Goal: Task Accomplishment & Management: Manage account settings

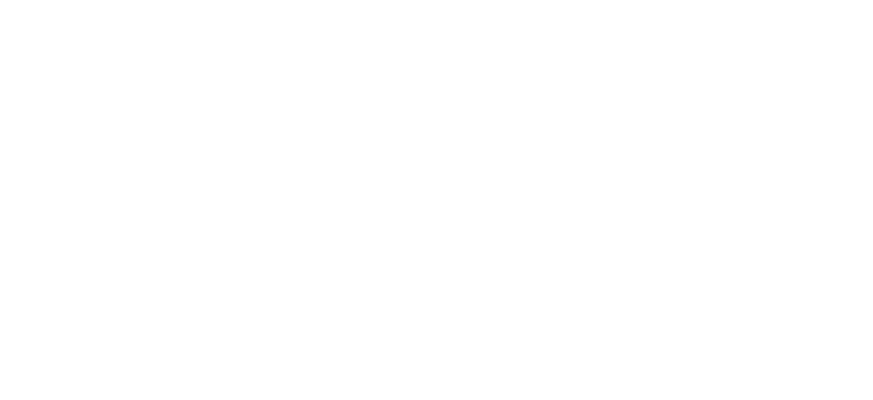
click at [48, 0] on html at bounding box center [436, 0] width 873 height 0
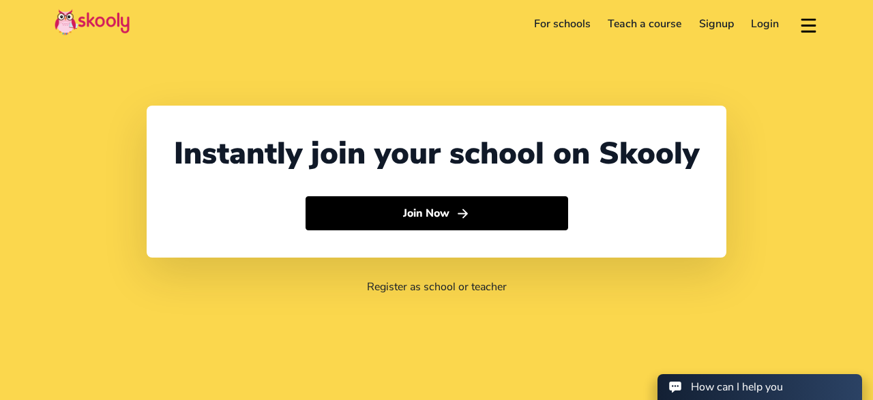
select select "44"
select select "United Kingdom"
select select "Europe/Jersey"
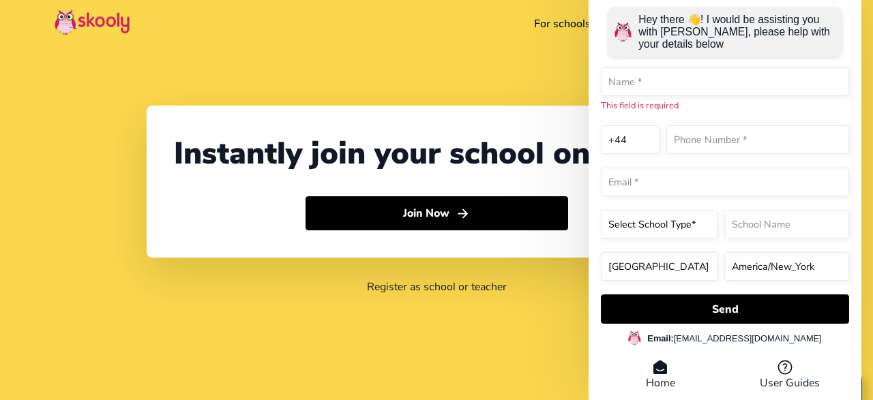
click at [525, 309] on div "Instantly join your school on Skooly Join Now Register as school or teacher" at bounding box center [436, 200] width 873 height 400
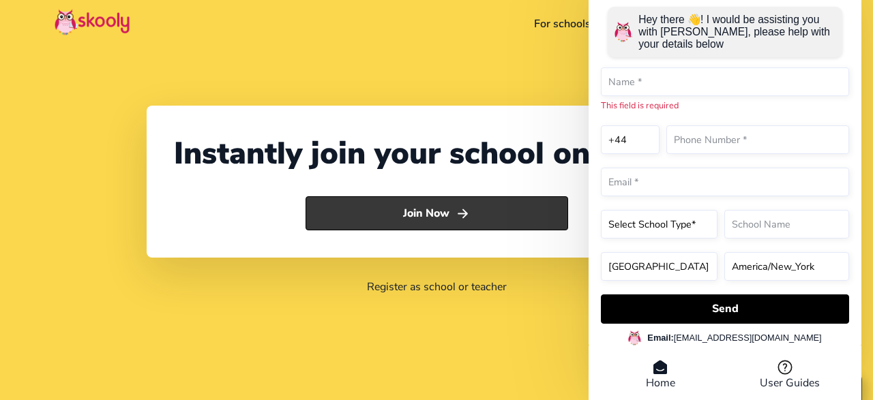
click at [424, 215] on button "Join Now" at bounding box center [436, 213] width 263 height 34
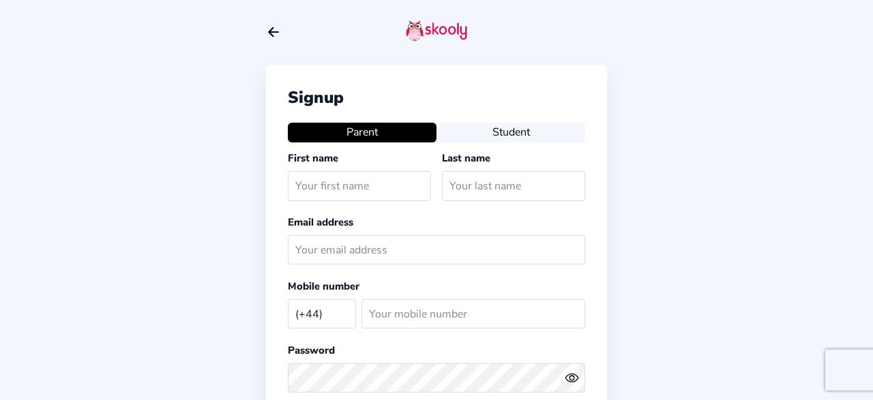
select select "GB"
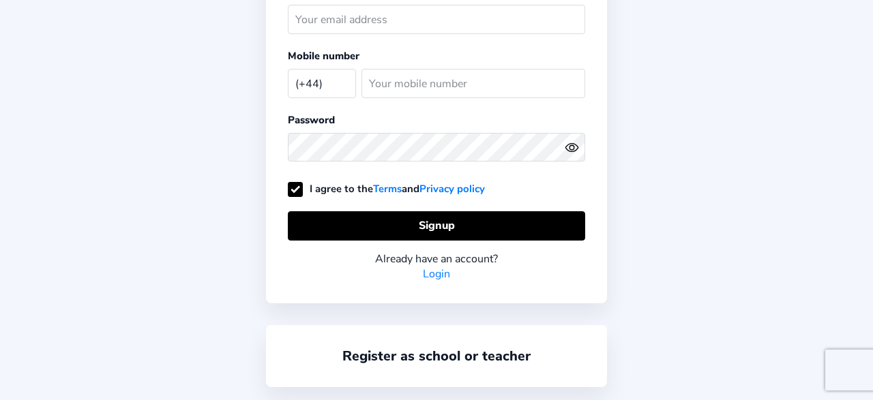
scroll to position [245, 0]
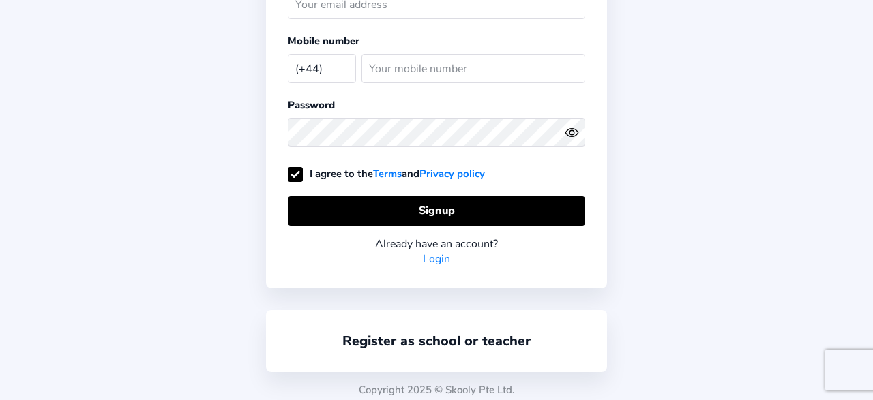
click at [444, 252] on link "Login" at bounding box center [436, 259] width 27 height 15
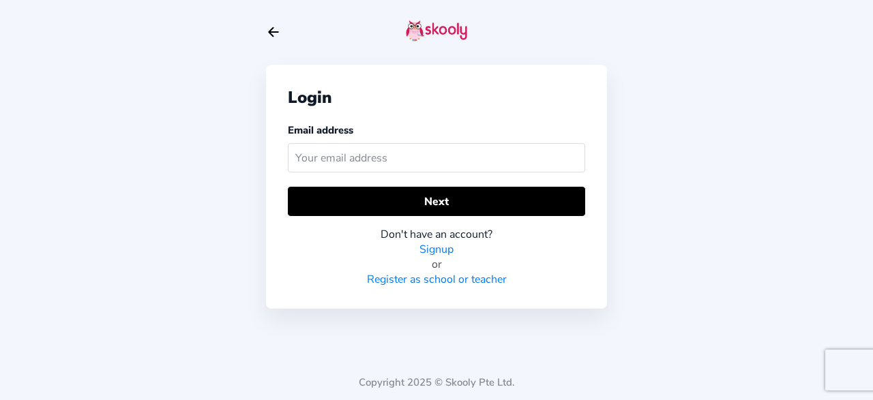
click at [357, 158] on input "text" at bounding box center [436, 157] width 297 height 29
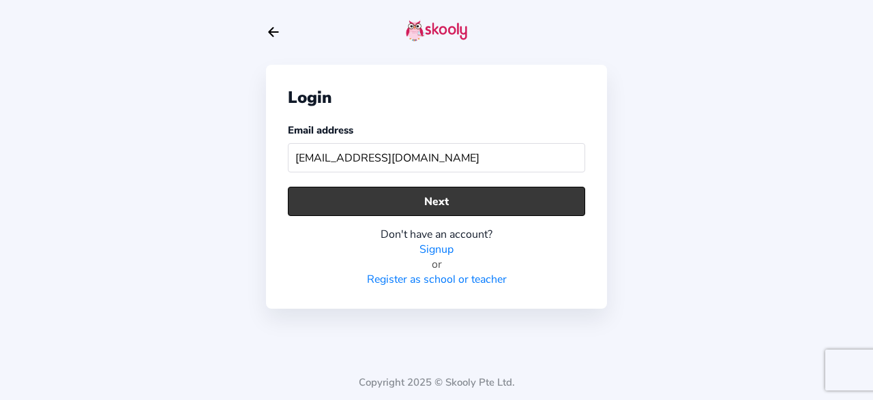
type input "awalcp@gmail.com"
click at [345, 206] on button "Next" at bounding box center [436, 201] width 297 height 29
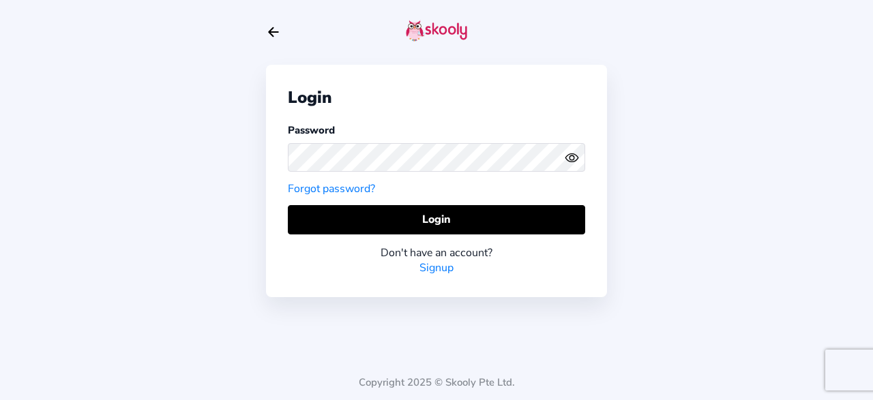
click at [338, 185] on link "Forgot password?" at bounding box center [331, 188] width 87 height 15
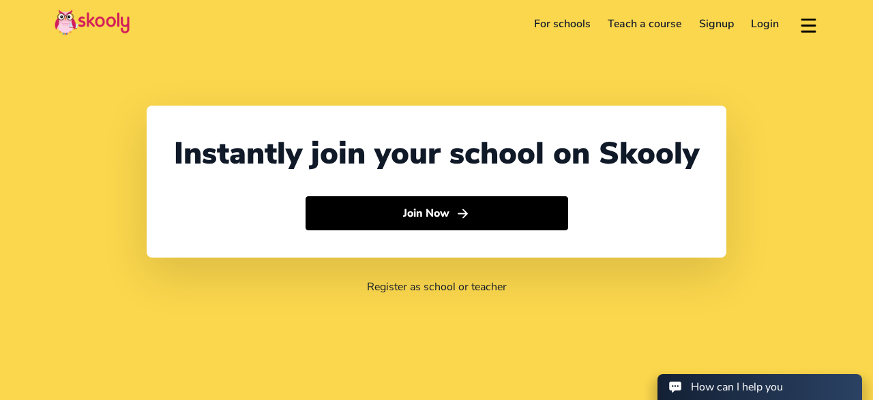
select select "44"
select select "[GEOGRAPHIC_DATA]"
select select "Europe/[GEOGRAPHIC_DATA]"
click at [762, 24] on link "Login" at bounding box center [766, 24] width 46 height 22
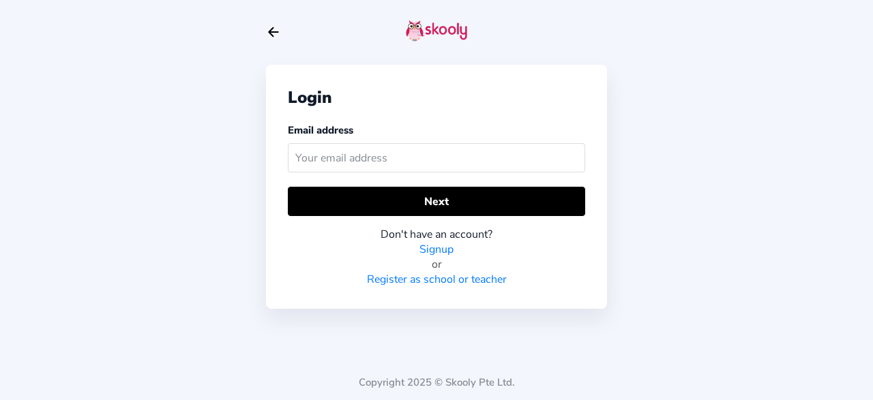
click at [371, 160] on input "text" at bounding box center [436, 157] width 297 height 29
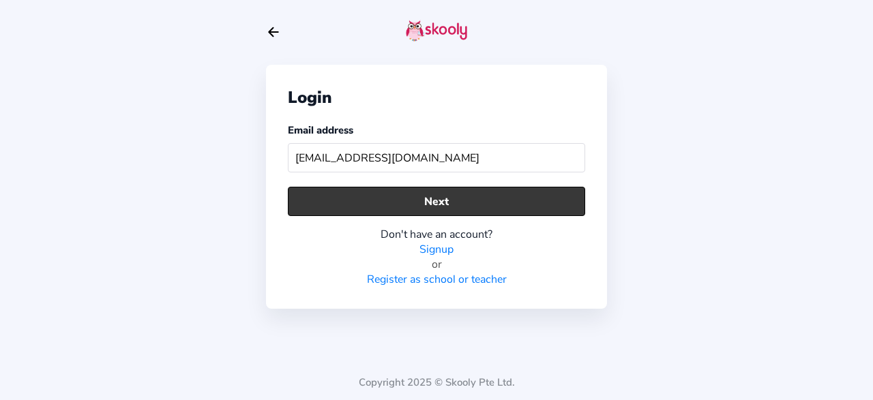
type input "awalcp@gmail.com"
click at [376, 198] on button "Next" at bounding box center [436, 201] width 297 height 29
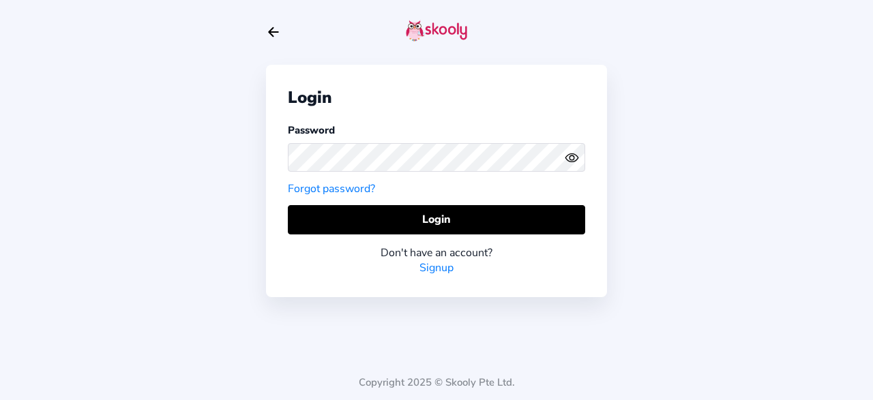
click at [570, 160] on icon "Eye" at bounding box center [572, 158] width 14 height 14
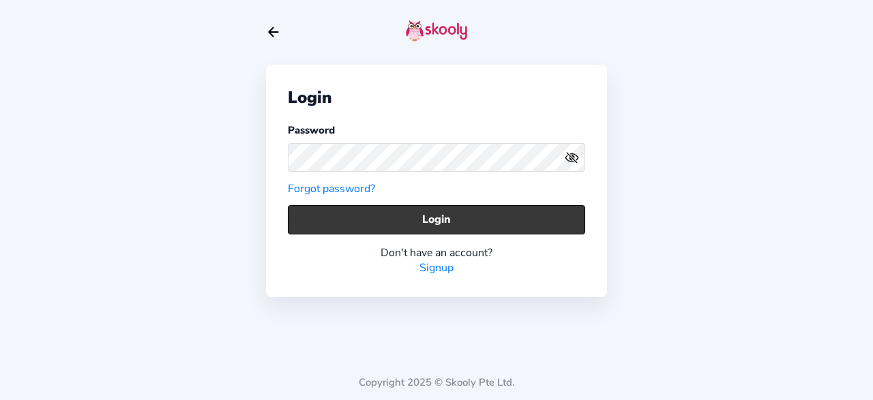
click at [497, 220] on button "Login" at bounding box center [436, 219] width 297 height 29
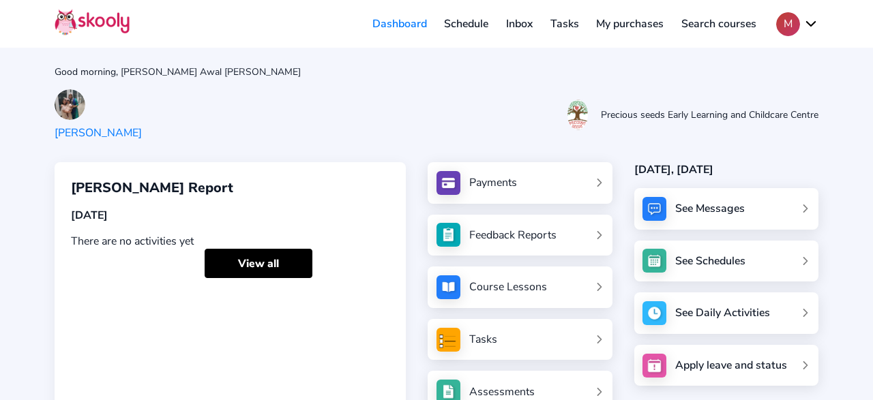
click at [449, 26] on link "Schedule" at bounding box center [467, 24] width 62 height 22
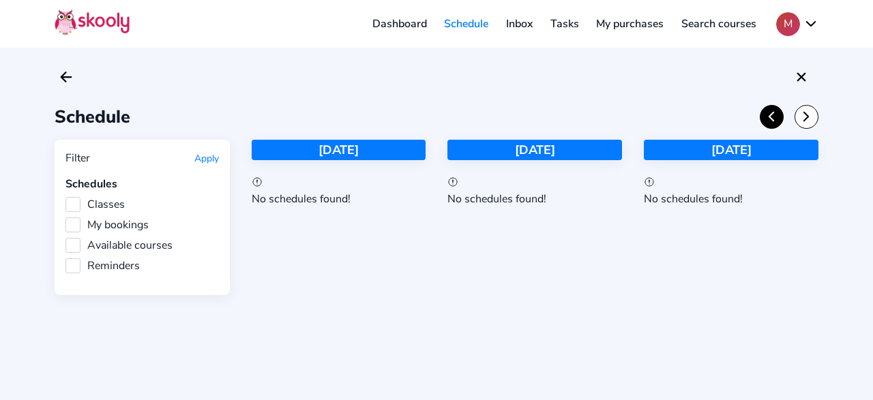
click at [771, 119] on icon "Chevron Back" at bounding box center [771, 116] width 15 height 15
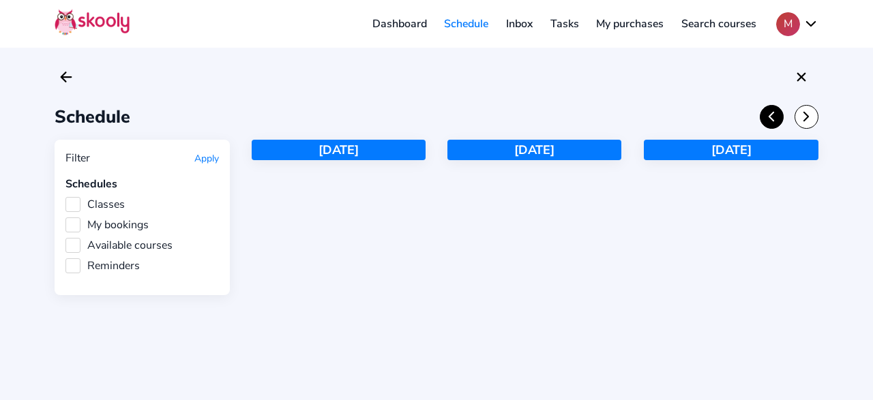
click at [771, 119] on icon "chevron back outline" at bounding box center [771, 117] width 4 height 9
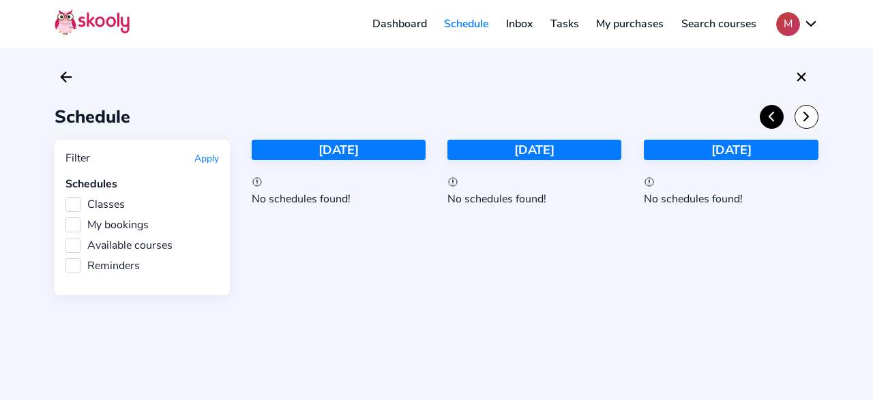
click at [771, 119] on icon "chevron back outline" at bounding box center [771, 117] width 4 height 9
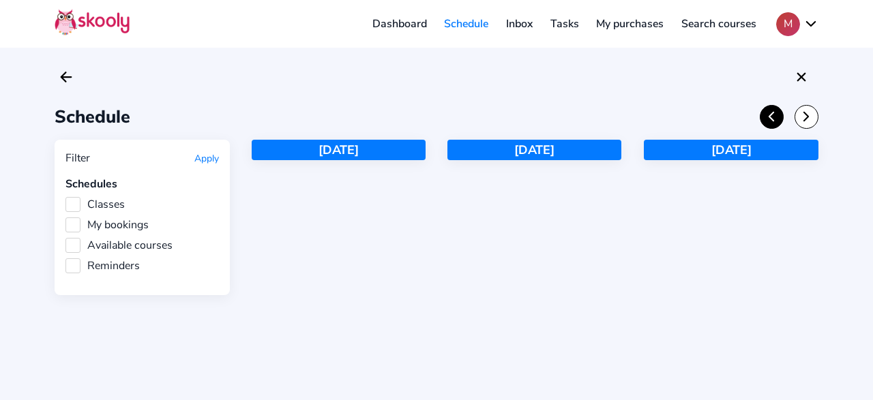
click at [771, 119] on icon "chevron back outline" at bounding box center [771, 117] width 4 height 9
click at [771, 118] on icon "chevron back outline" at bounding box center [771, 117] width 4 height 9
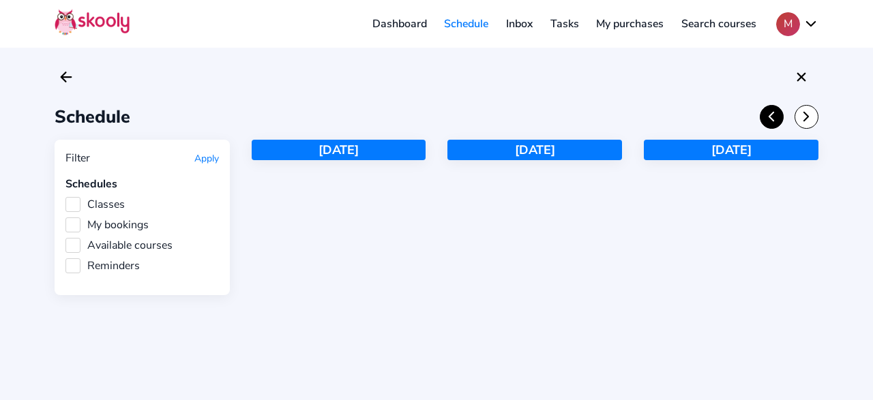
click at [771, 118] on icon "chevron back outline" at bounding box center [771, 117] width 4 height 9
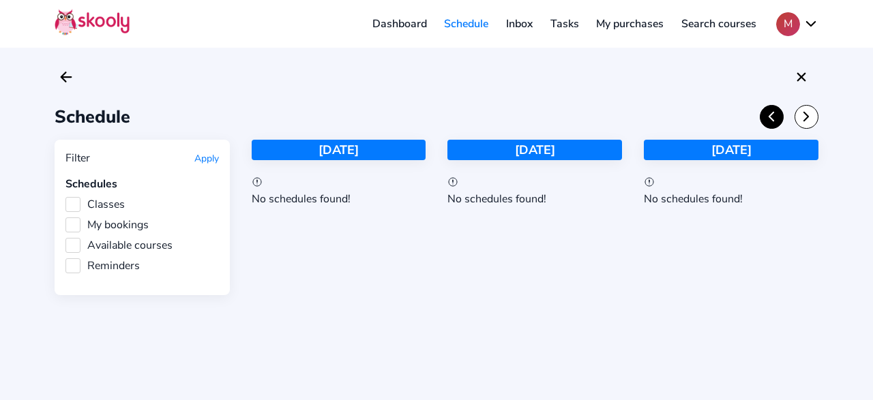
click at [771, 118] on icon "chevron back outline" at bounding box center [771, 117] width 4 height 9
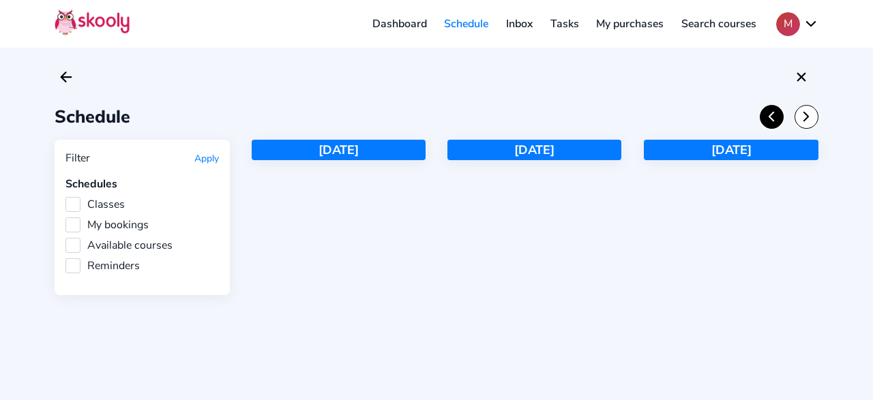
click at [771, 118] on icon "chevron back outline" at bounding box center [771, 117] width 4 height 9
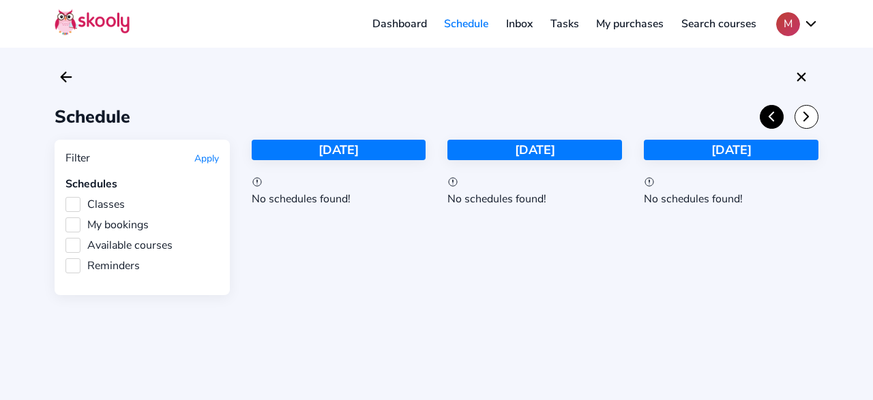
click at [771, 118] on icon "chevron back outline" at bounding box center [771, 117] width 4 height 9
click at [318, 151] on div "05 Aug 2025" at bounding box center [339, 150] width 175 height 20
click at [400, 28] on link "Dashboard" at bounding box center [399, 24] width 72 height 22
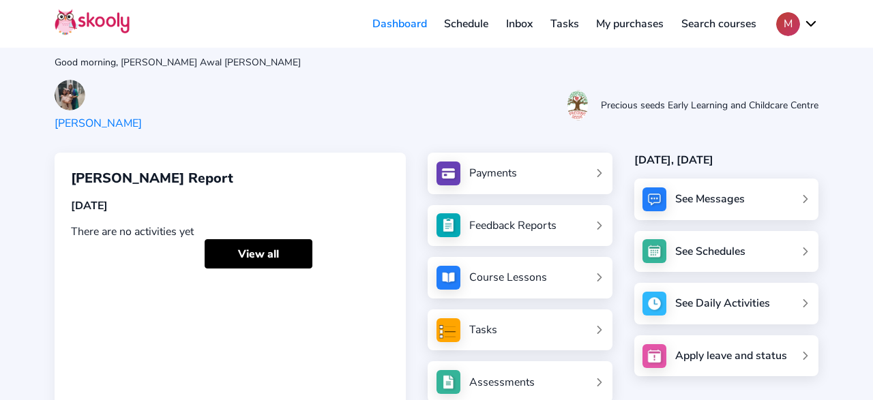
scroll to position [71, 0]
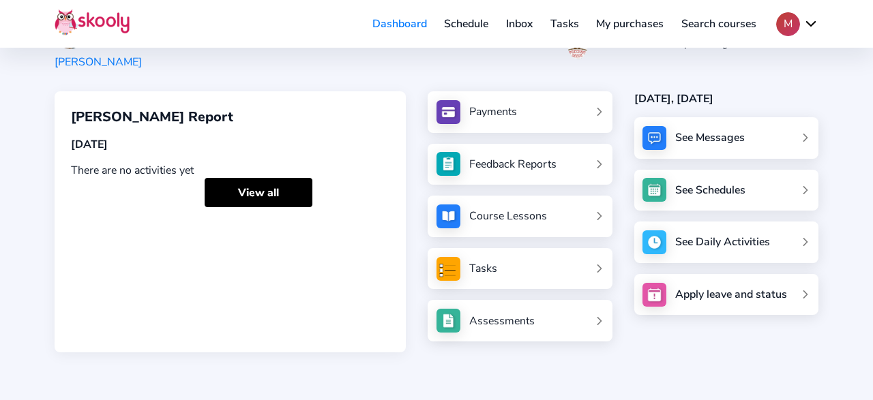
click at [507, 217] on div "Course Lessons" at bounding box center [508, 216] width 78 height 15
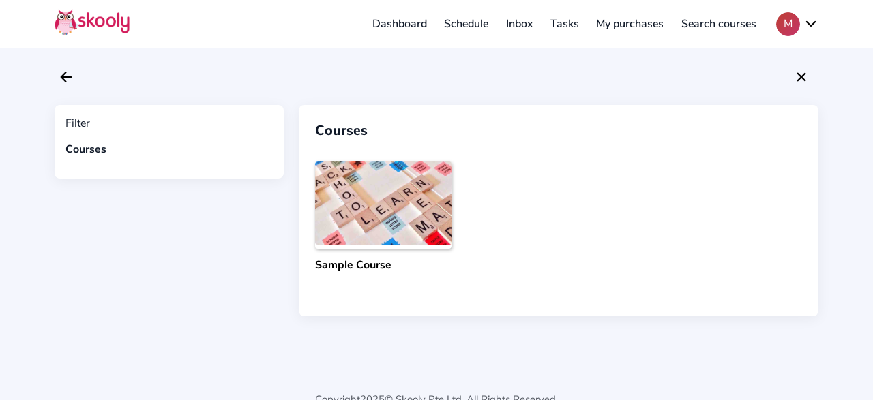
click at [479, 22] on link "Schedule" at bounding box center [467, 24] width 62 height 22
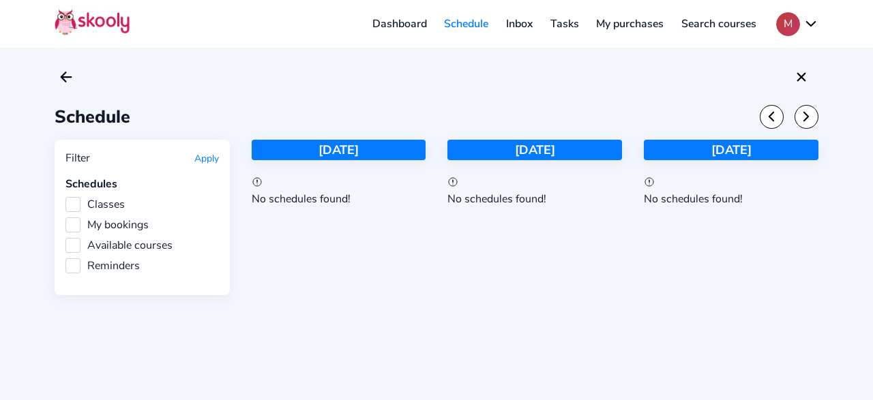
click at [553, 23] on link "Tasks" at bounding box center [564, 24] width 46 height 22
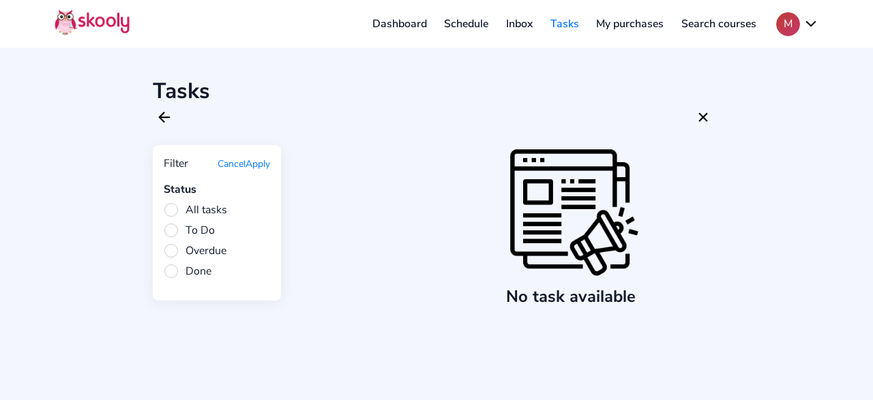
click at [618, 25] on link "My purchases" at bounding box center [629, 24] width 85 height 22
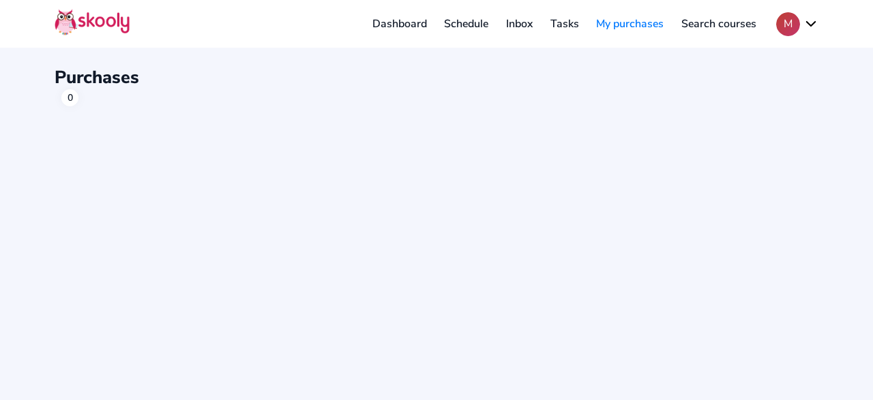
click at [694, 23] on link "Search courses" at bounding box center [718, 24] width 93 height 22
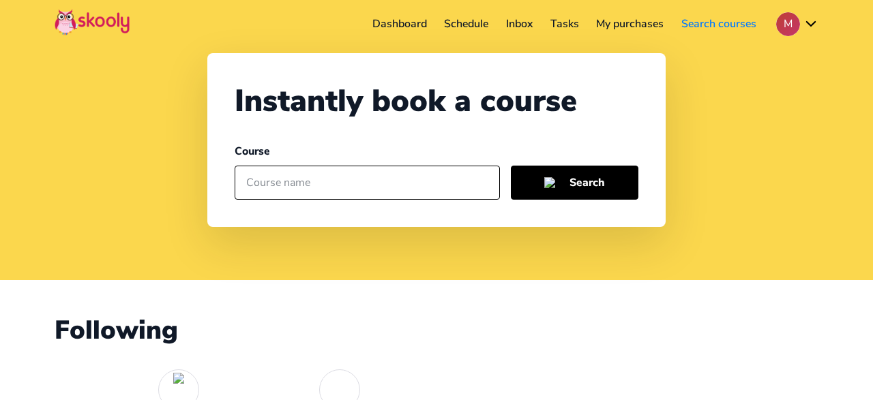
click at [458, 20] on link "Schedule" at bounding box center [467, 24] width 62 height 22
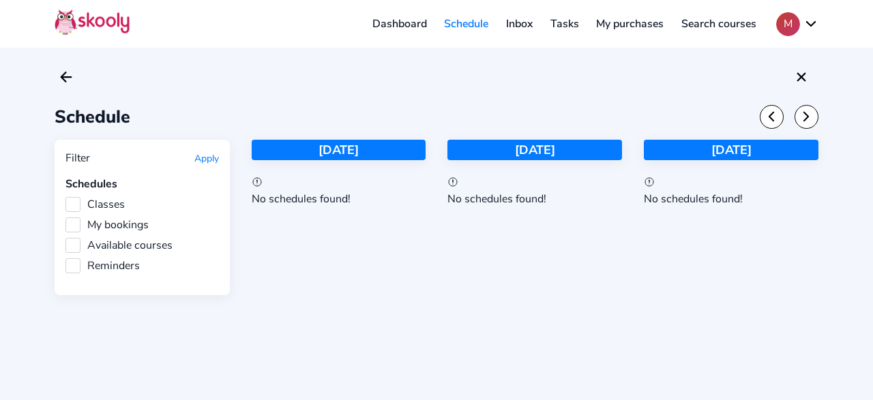
click at [426, 24] on link "Dashboard" at bounding box center [399, 24] width 72 height 22
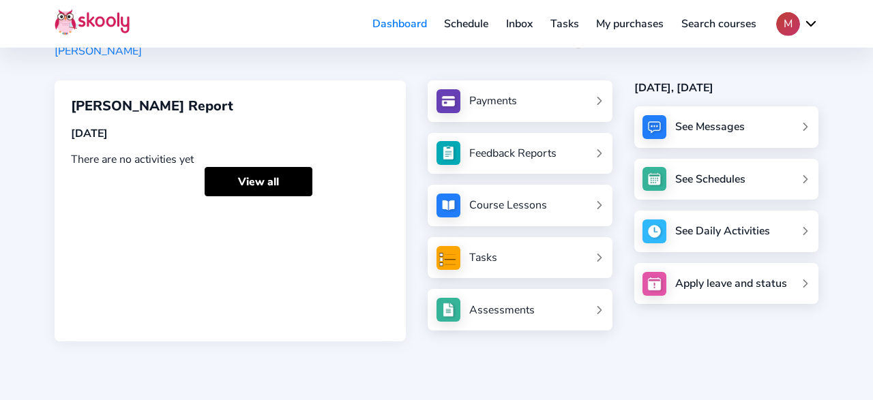
scroll to position [142, 0]
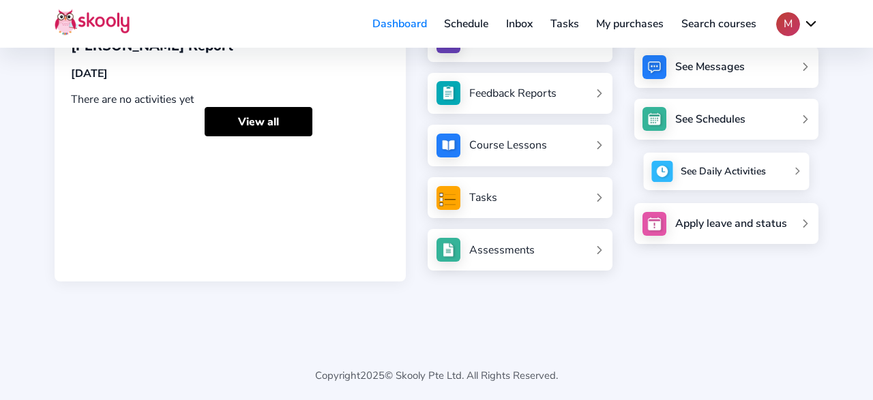
click at [695, 178] on link "See Daily Activities" at bounding box center [726, 172] width 166 height 38
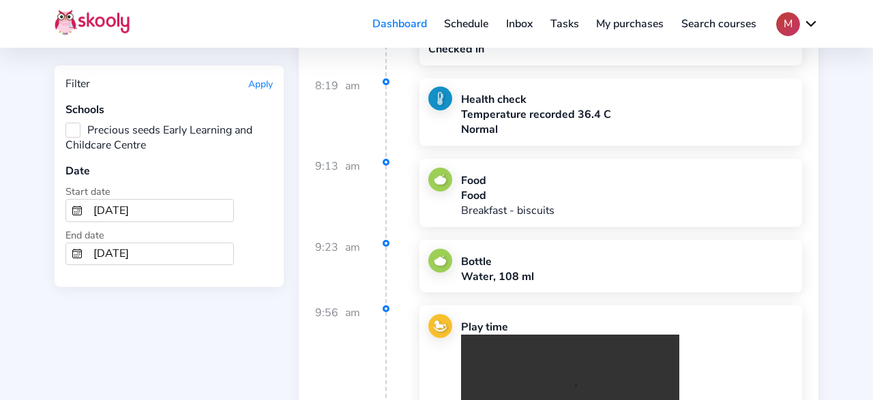
scroll to position [93, 0]
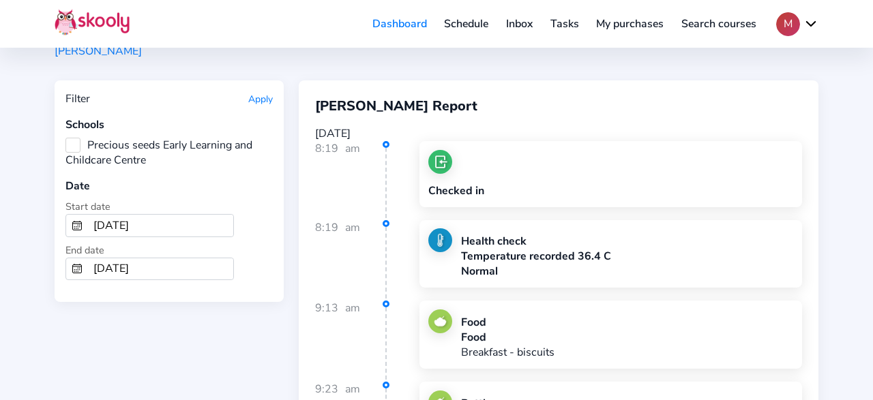
click at [79, 224] on circle "calendar outline" at bounding box center [79, 224] width 1 height 1
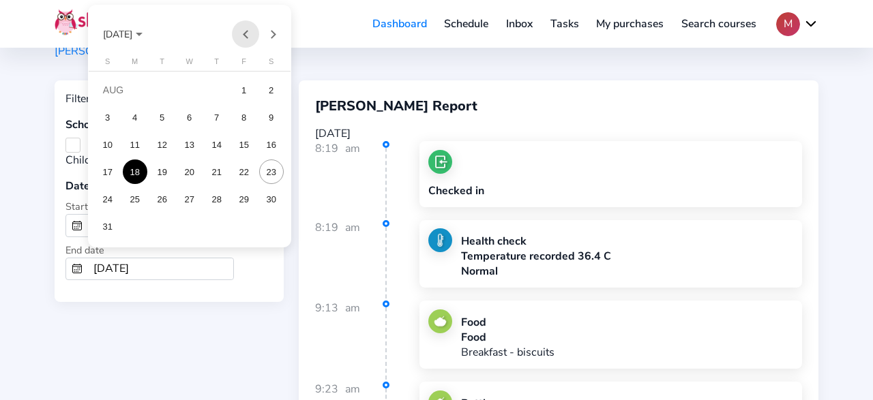
click at [246, 40] on button "Previous month" at bounding box center [245, 33] width 27 height 27
click at [274, 41] on button "Next month" at bounding box center [272, 33] width 27 height 27
click at [241, 89] on div "1" at bounding box center [244, 90] width 25 height 25
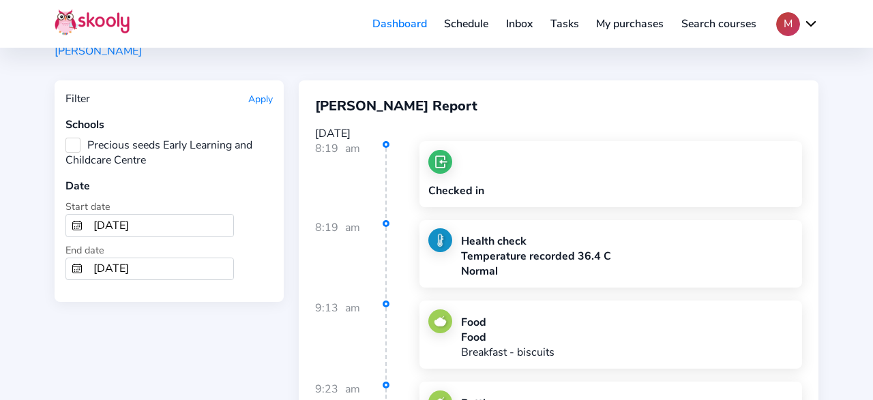
type input "8/1/2025"
click at [253, 102] on button "Apply" at bounding box center [260, 99] width 25 height 13
click at [265, 100] on button "Apply" at bounding box center [260, 99] width 25 height 13
click at [261, 102] on button "Apply" at bounding box center [260, 99] width 25 height 13
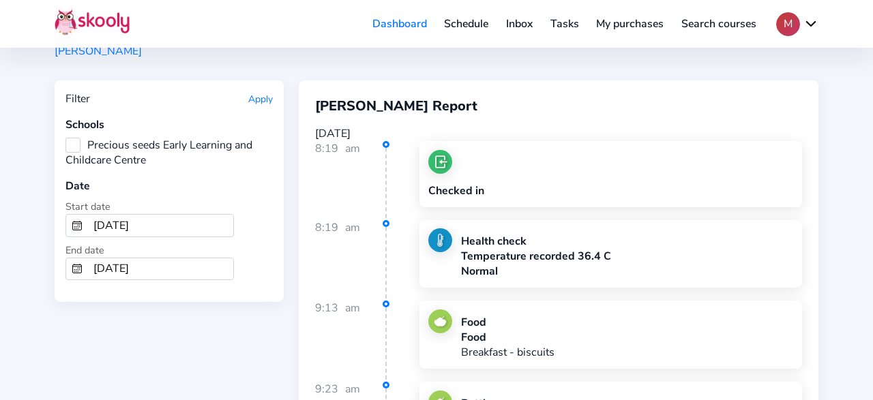
click at [261, 102] on button "Apply" at bounding box center [260, 99] width 25 height 13
click at [260, 102] on button "Apply" at bounding box center [260, 99] width 25 height 13
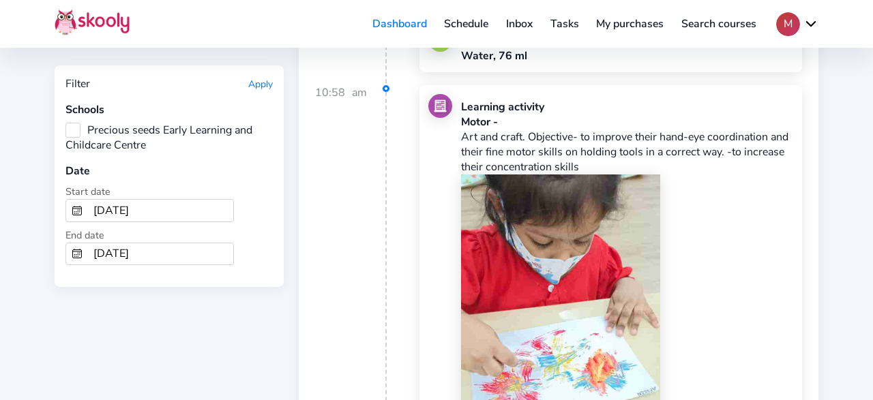
scroll to position [1773, 0]
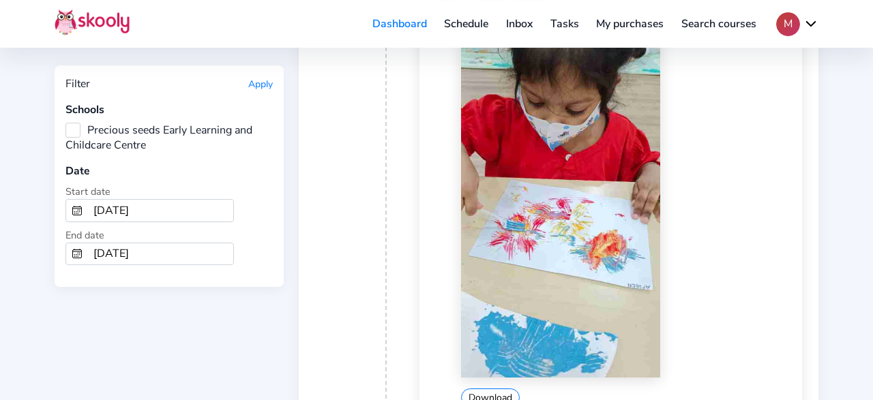
scroll to position [2482, 0]
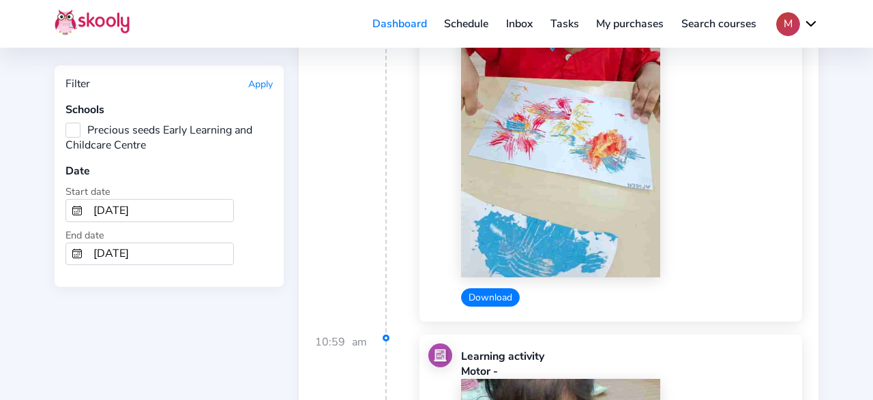
click at [507, 288] on button "Download" at bounding box center [490, 297] width 59 height 18
click at [734, 267] on div "Download" at bounding box center [627, 115] width 332 height 384
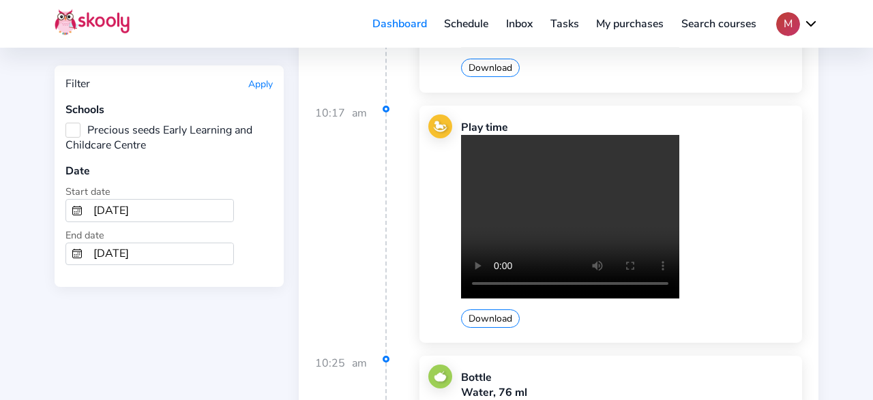
scroll to position [1418, 0]
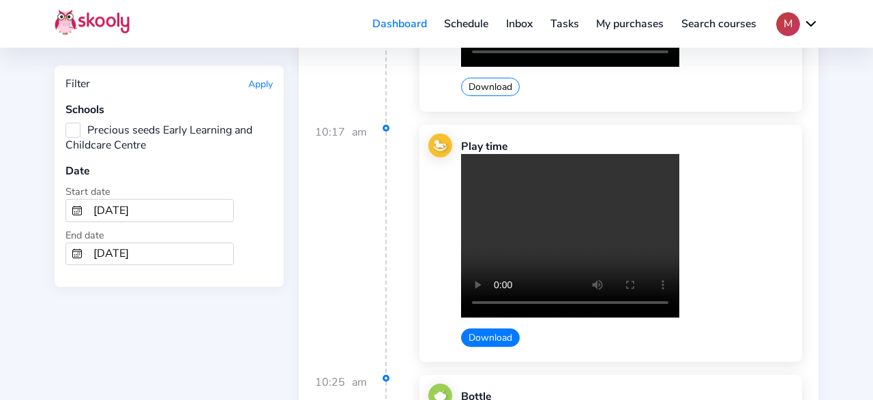
click at [492, 329] on button "Download" at bounding box center [490, 338] width 59 height 18
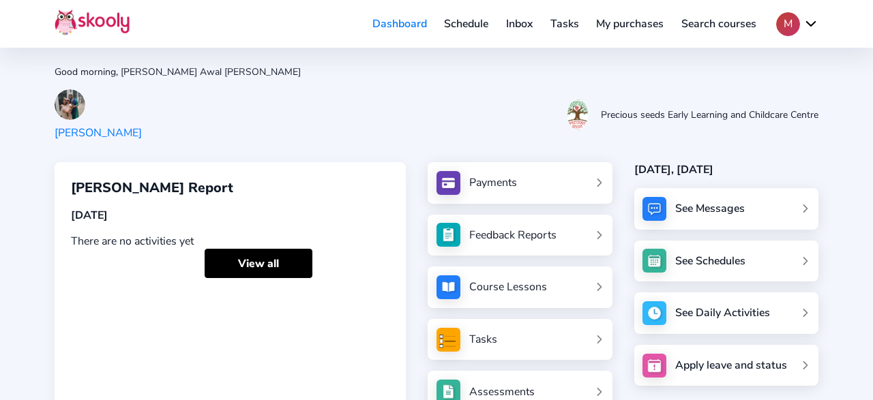
scroll to position [145, 0]
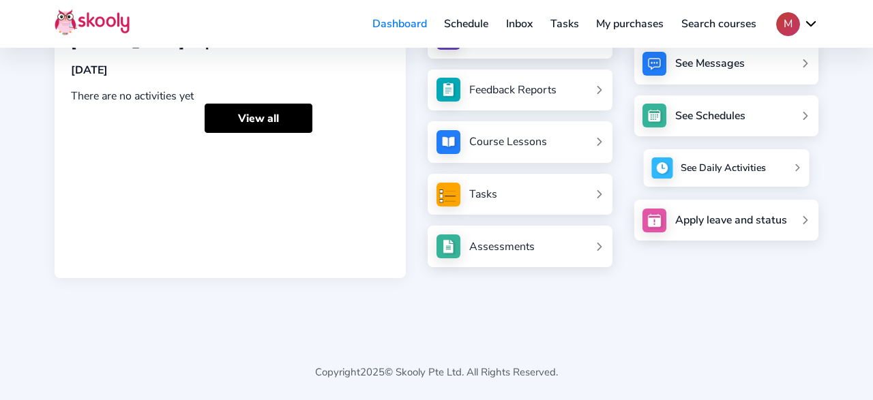
click at [691, 162] on div "See Daily Activities" at bounding box center [723, 169] width 85 height 14
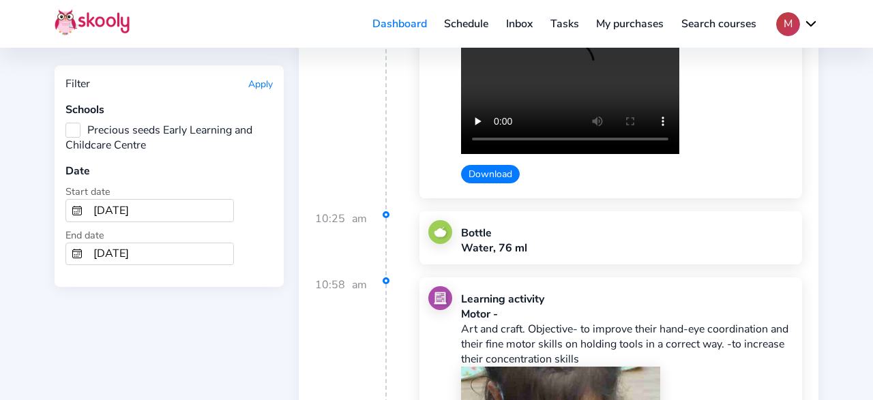
scroll to position [1653, 0]
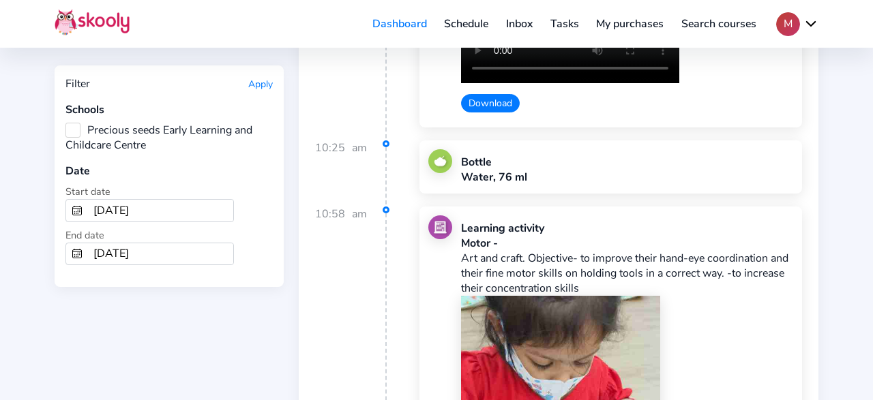
click at [482, 94] on button "Download" at bounding box center [490, 103] width 59 height 18
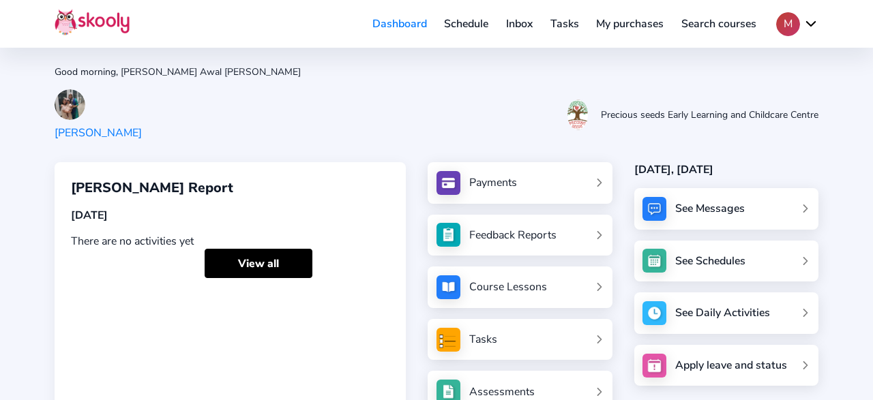
scroll to position [145, 0]
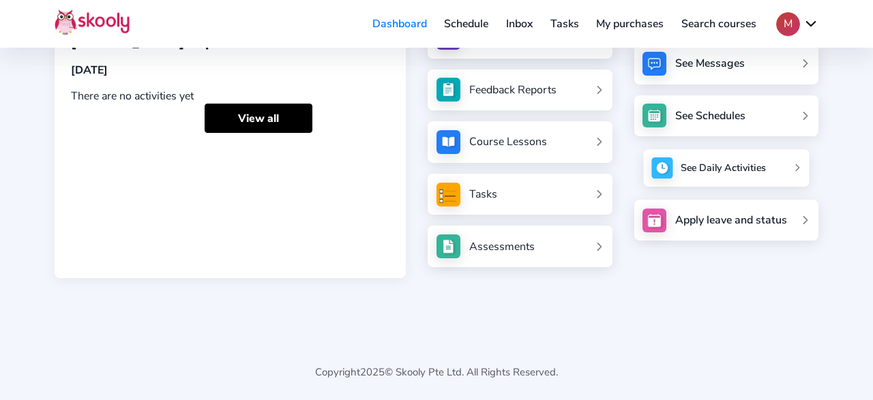
click at [720, 168] on div "See Daily Activities" at bounding box center [723, 169] width 85 height 14
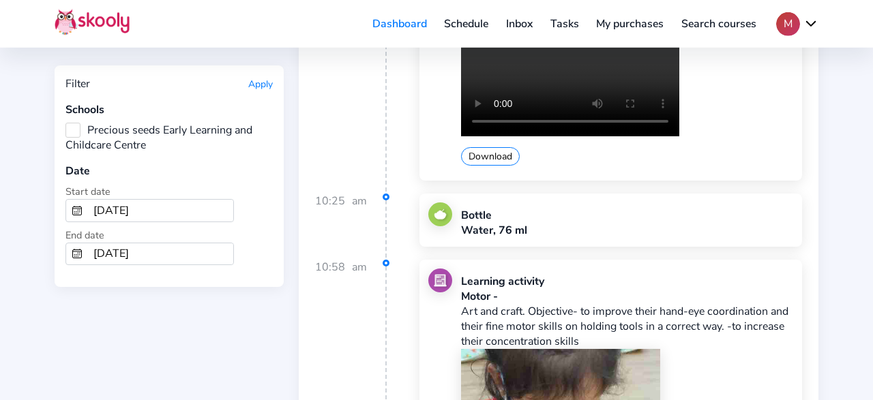
scroll to position [1582, 0]
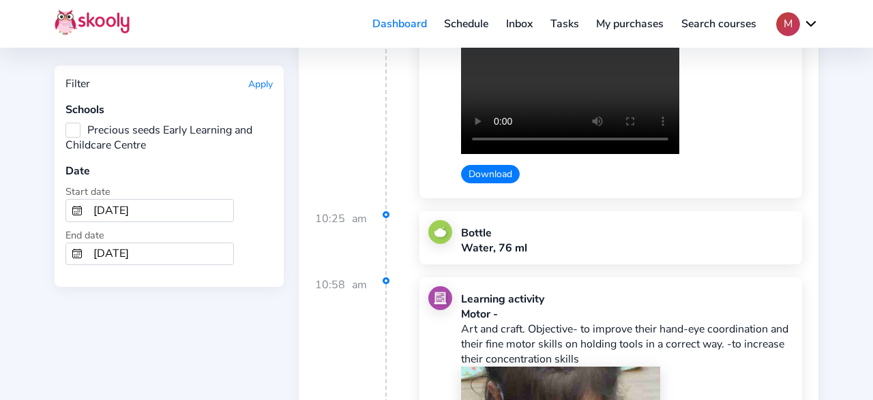
click at [497, 165] on button "Download" at bounding box center [490, 174] width 59 height 18
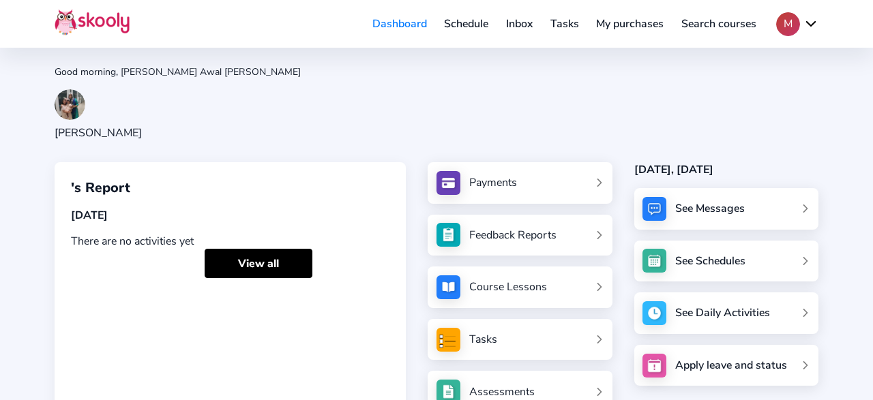
scroll to position [145, 0]
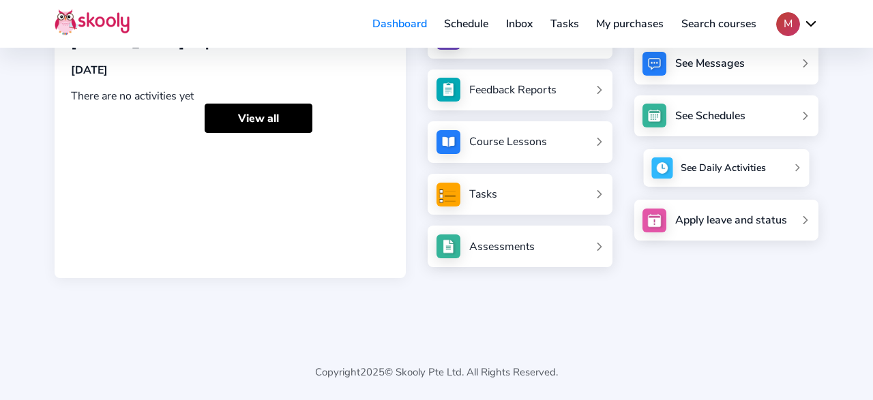
click at [695, 170] on div "See Daily Activities" at bounding box center [723, 169] width 85 height 14
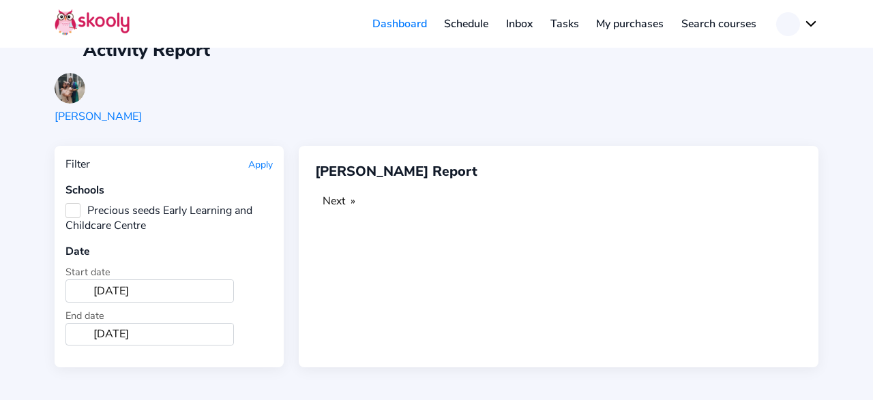
scroll to position [22, 0]
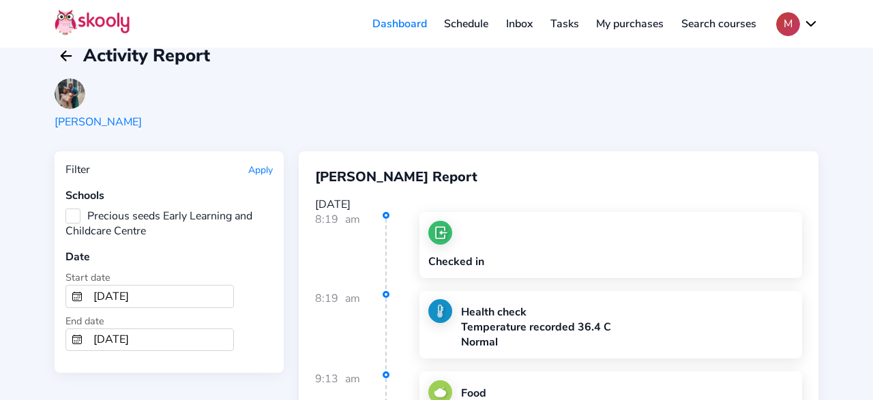
click at [132, 291] on input "[DATE]" at bounding box center [160, 297] width 145 height 22
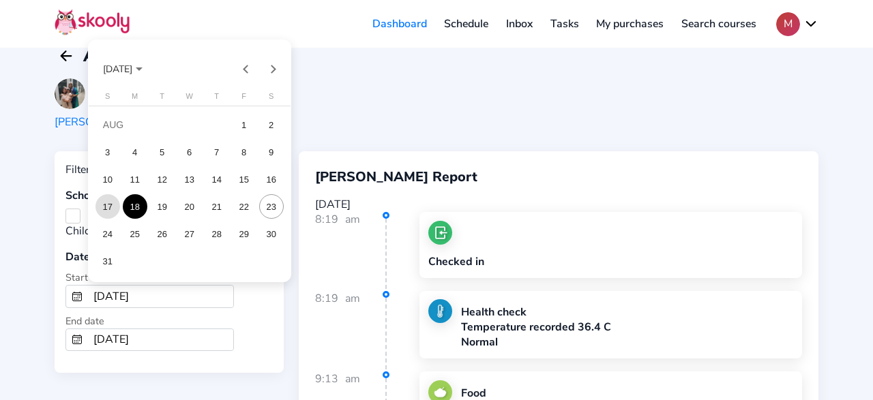
click at [108, 207] on div "17" at bounding box center [107, 206] width 25 height 25
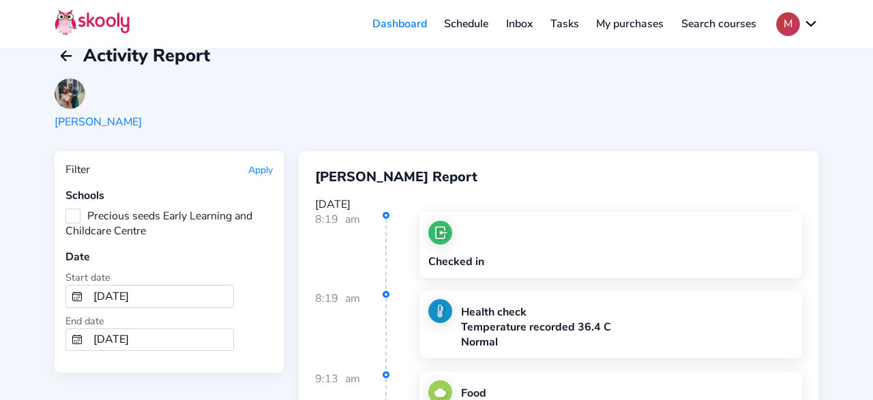
type input "[DATE]"
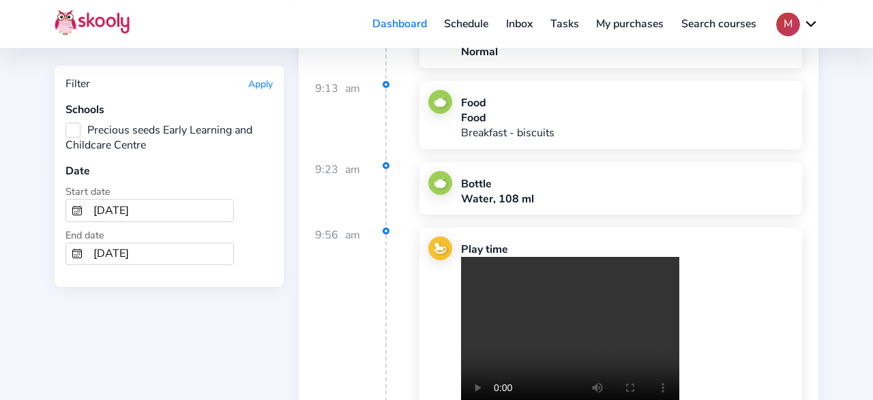
scroll to position [305, 0]
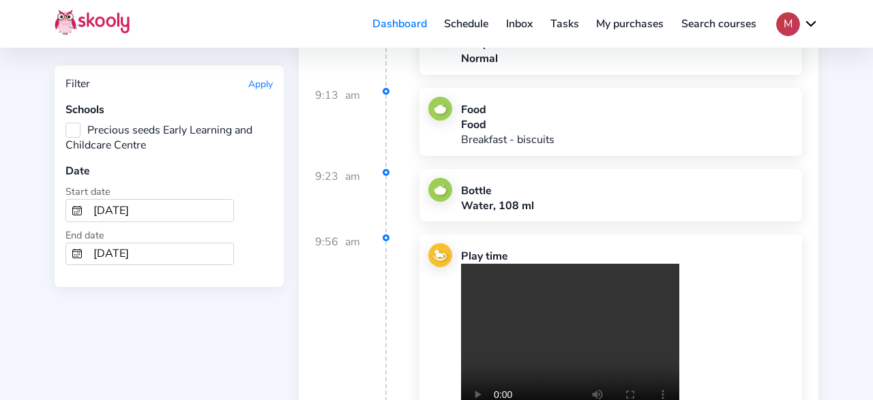
click at [255, 85] on button "Apply" at bounding box center [260, 84] width 25 height 13
click at [110, 245] on input "[DATE]" at bounding box center [160, 254] width 145 height 22
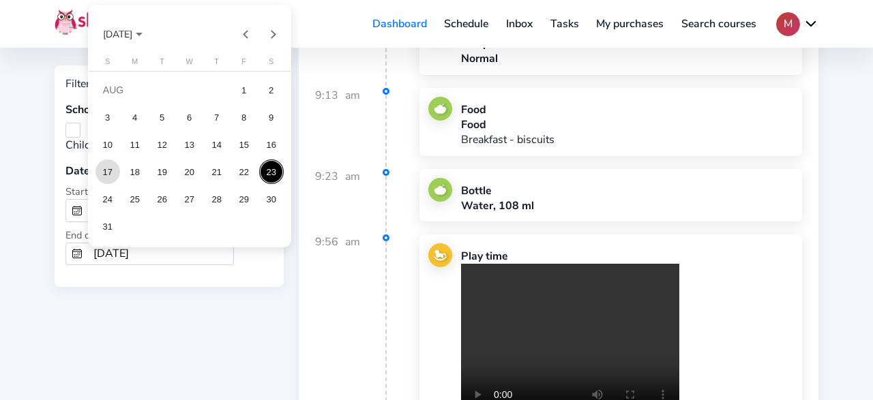
click at [118, 178] on td "17" at bounding box center [107, 171] width 27 height 27
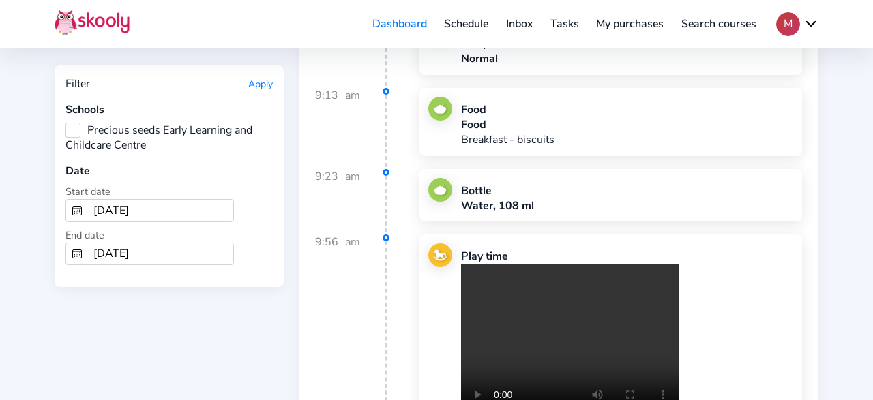
type input "8/17/2025"
click at [260, 86] on button "Apply" at bounding box center [260, 84] width 25 height 13
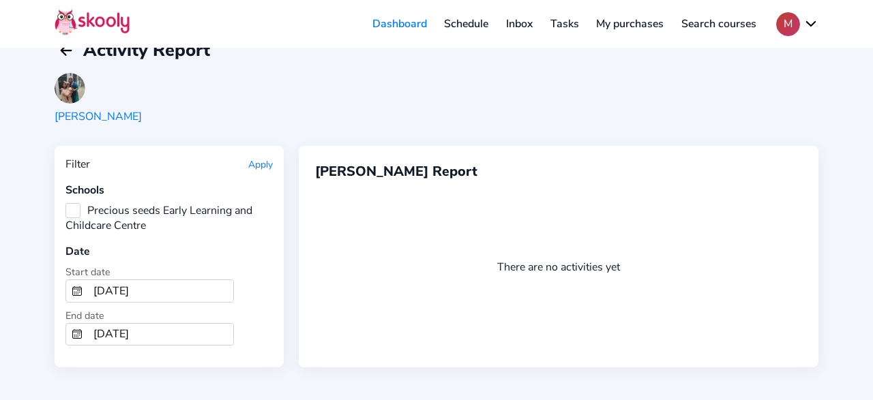
scroll to position [22, 0]
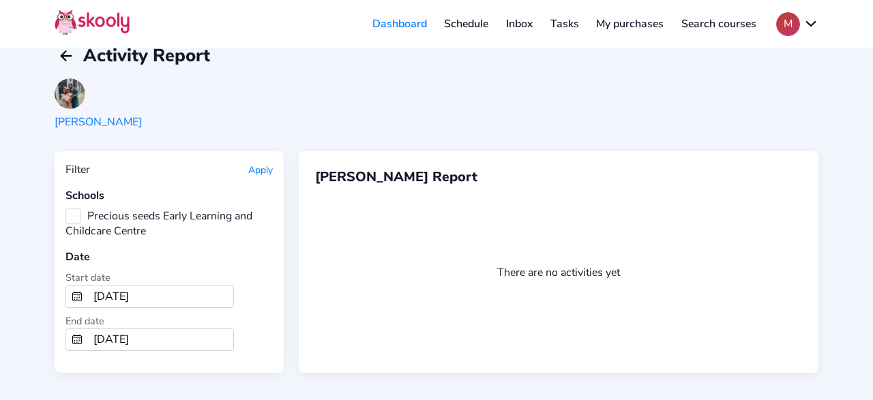
click at [151, 287] on input "8/17/2025" at bounding box center [160, 297] width 145 height 22
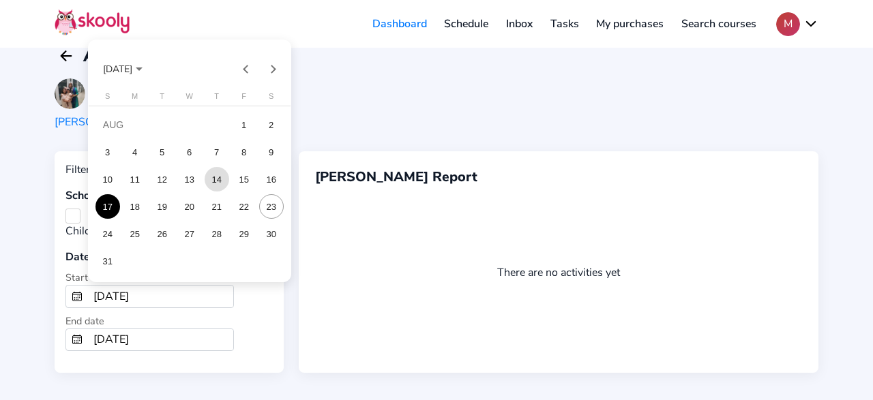
click at [223, 185] on div "14" at bounding box center [217, 179] width 25 height 25
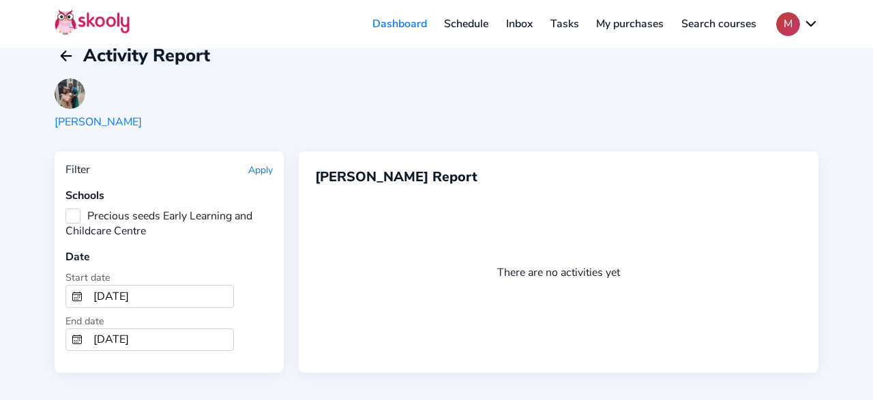
type input "[DATE]"
click at [114, 334] on input "8/17/2025" at bounding box center [160, 340] width 145 height 22
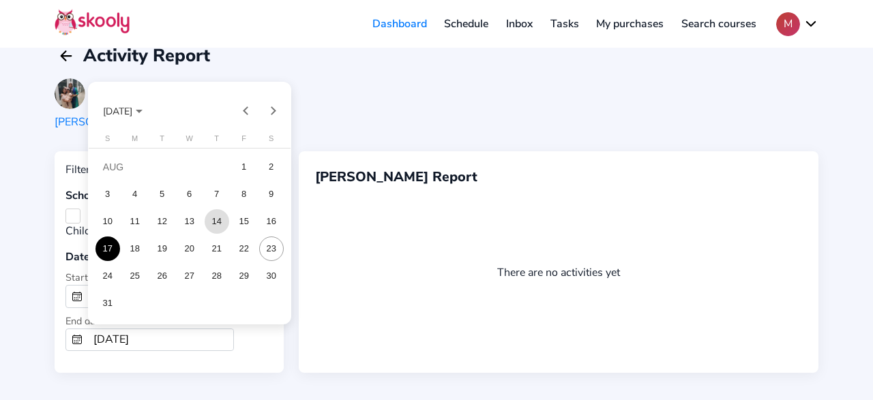
click at [213, 216] on div "14" at bounding box center [217, 221] width 25 height 25
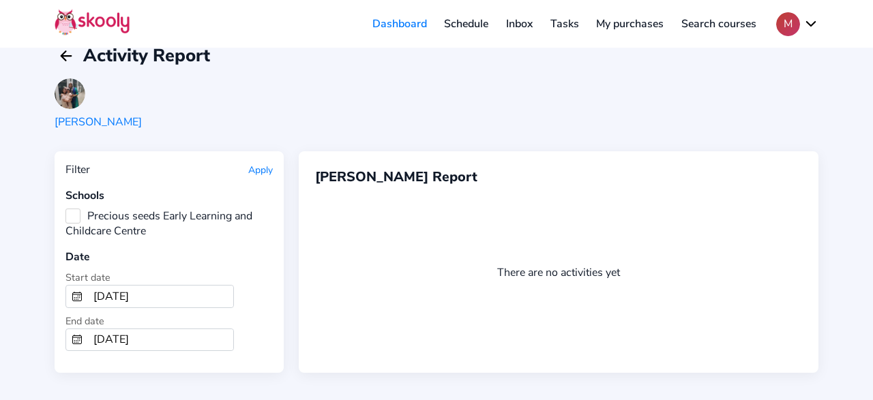
type input "[DATE]"
click at [258, 170] on button "Apply" at bounding box center [260, 170] width 25 height 13
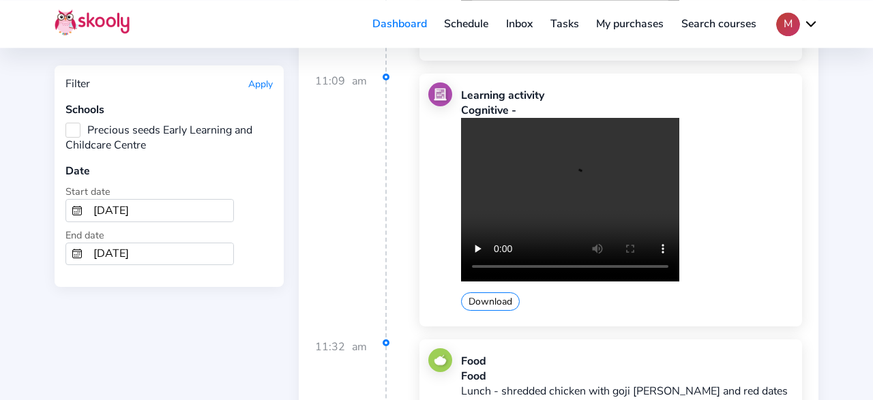
scroll to position [2350, 0]
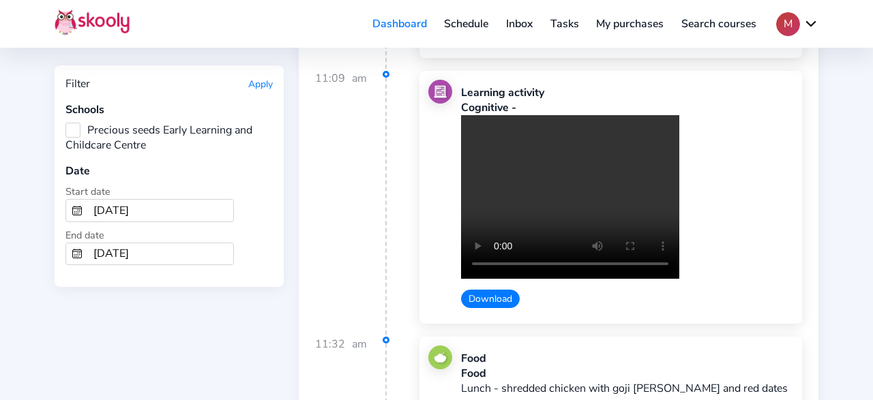
click at [495, 290] on button "Download" at bounding box center [490, 299] width 59 height 18
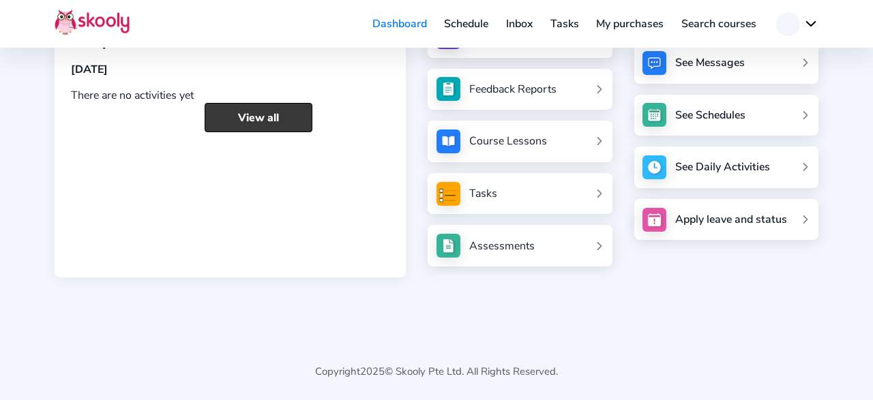
scroll to position [145, 0]
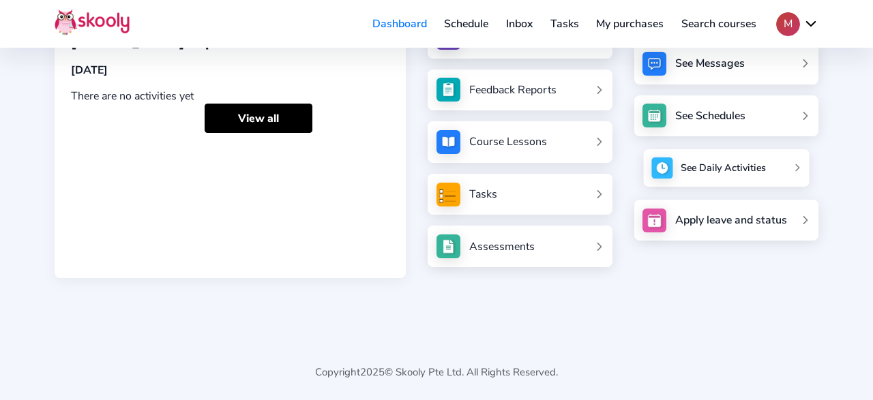
click at [745, 164] on div "See Daily Activities" at bounding box center [723, 169] width 85 height 14
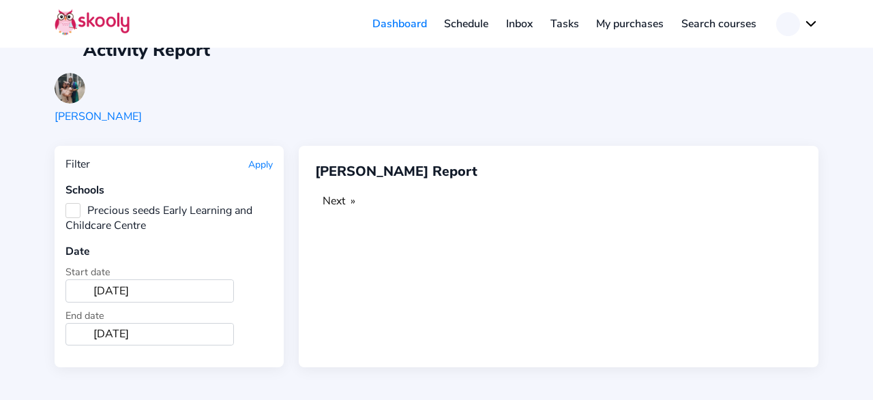
scroll to position [22, 0]
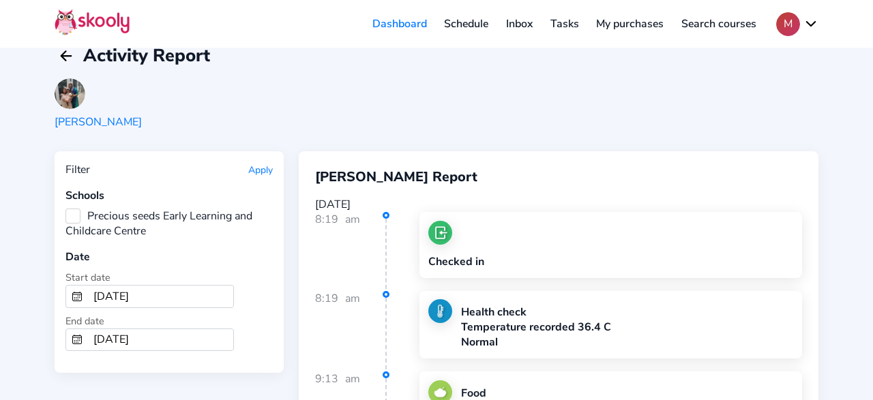
click at [144, 288] on input "[DATE]" at bounding box center [160, 297] width 145 height 22
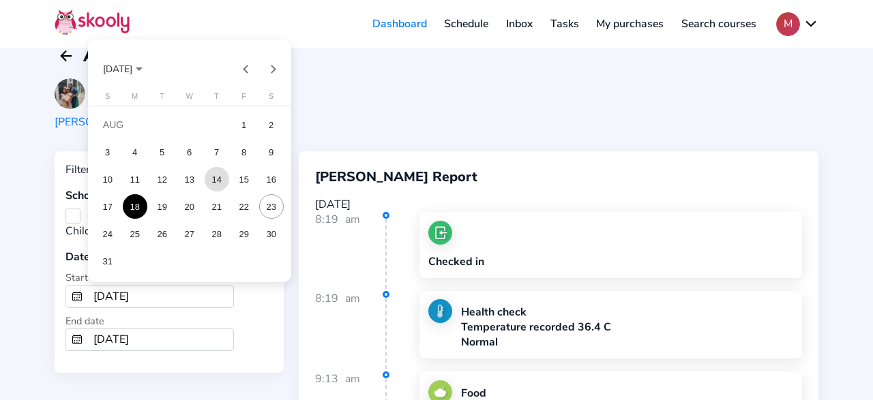
click at [216, 179] on div "14" at bounding box center [217, 179] width 25 height 25
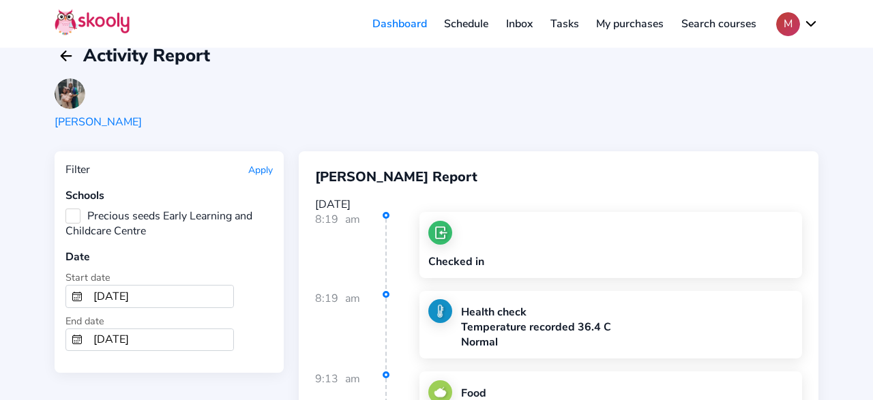
type input "[DATE]"
click at [140, 332] on input "[DATE]" at bounding box center [160, 340] width 145 height 22
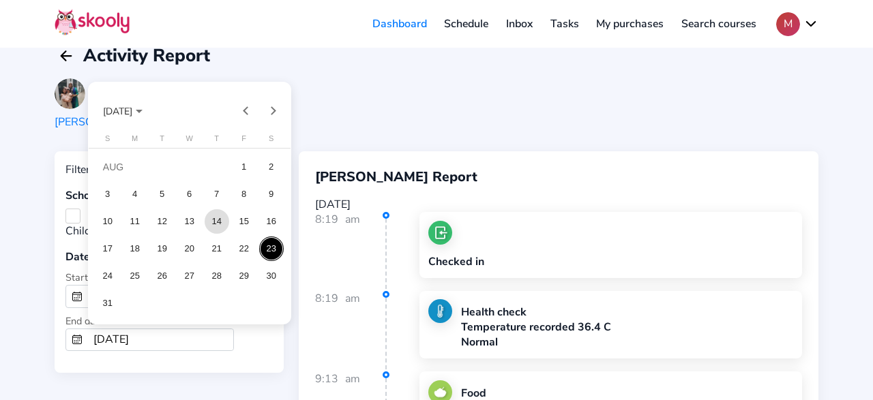
click at [213, 218] on div "14" at bounding box center [217, 221] width 25 height 25
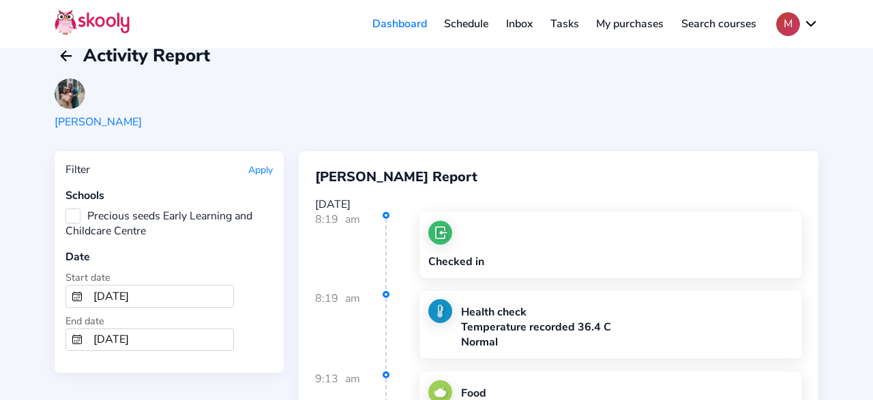
type input "[DATE]"
click at [260, 166] on button "Apply" at bounding box center [260, 170] width 25 height 13
click at [260, 170] on button "Apply" at bounding box center [260, 170] width 25 height 13
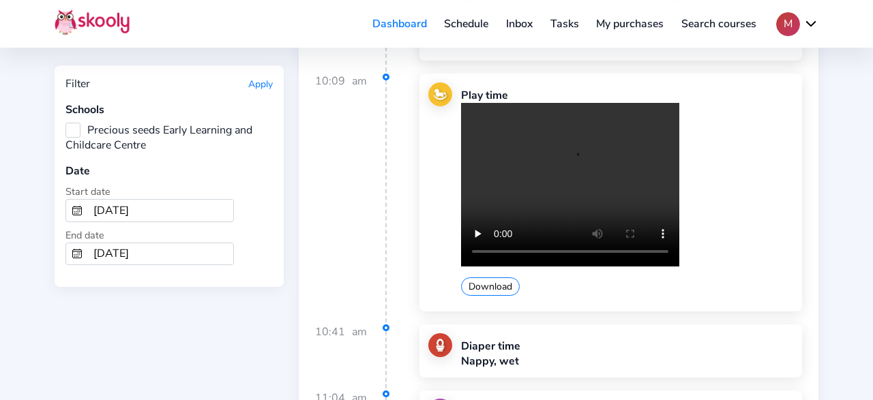
scroll to position [1853, 0]
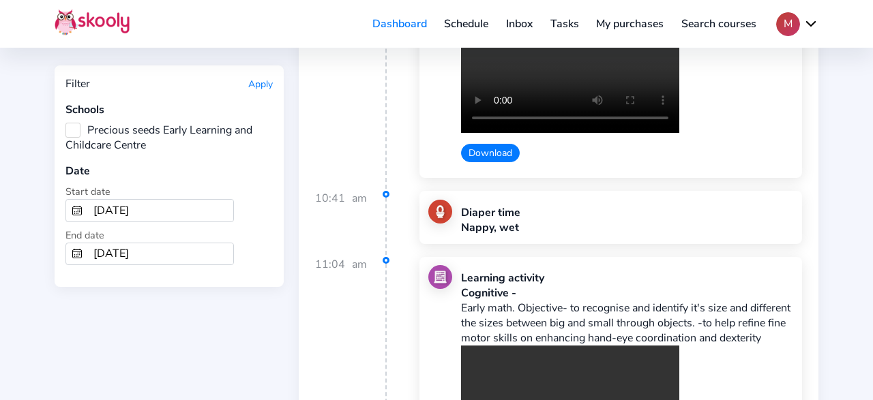
click at [479, 144] on button "Download" at bounding box center [490, 153] width 59 height 18
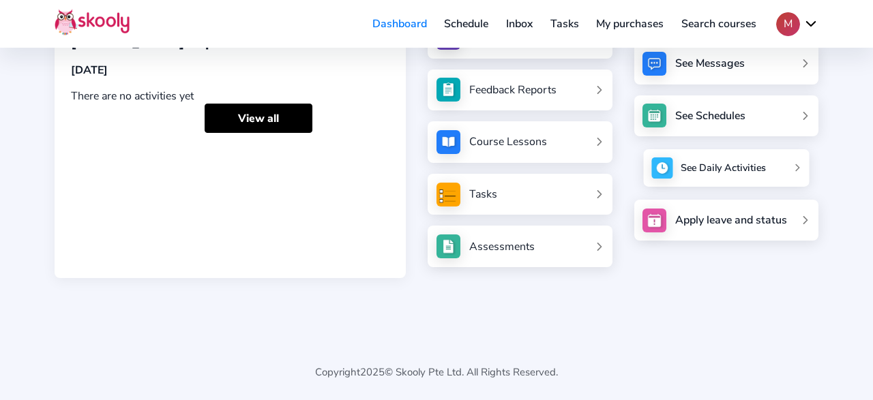
click at [746, 171] on div "See Daily Activities" at bounding box center [723, 169] width 85 height 14
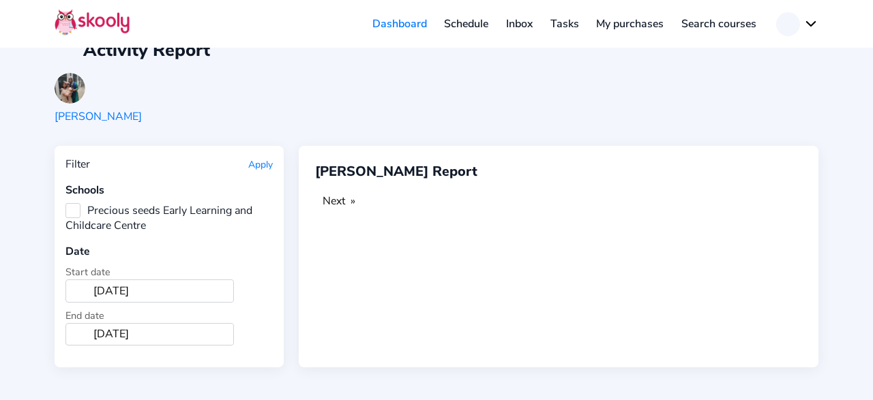
scroll to position [22, 0]
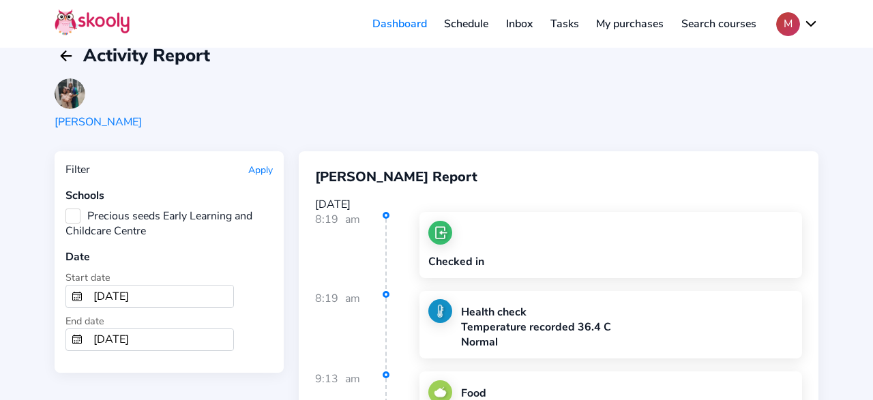
click at [109, 286] on input "[DATE]" at bounding box center [160, 297] width 145 height 22
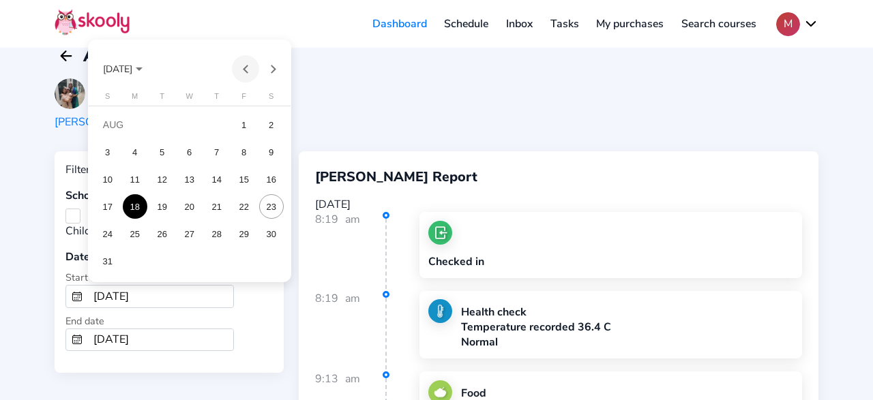
click at [238, 67] on button "Previous month" at bounding box center [245, 68] width 27 height 27
click at [238, 66] on button "Previous month" at bounding box center [245, 68] width 27 height 27
click at [238, 65] on button "Previous month" at bounding box center [245, 68] width 27 height 27
click at [180, 151] on div "7" at bounding box center [189, 152] width 25 height 25
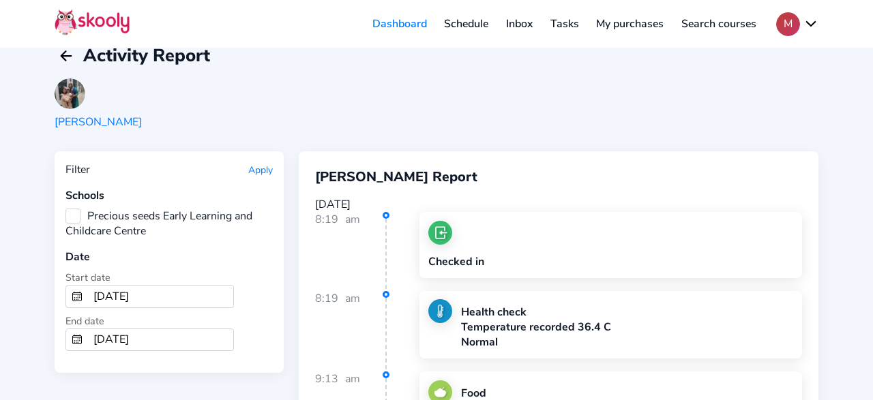
type input "5/7/2025"
click at [113, 329] on input "8/23/2025" at bounding box center [160, 340] width 145 height 22
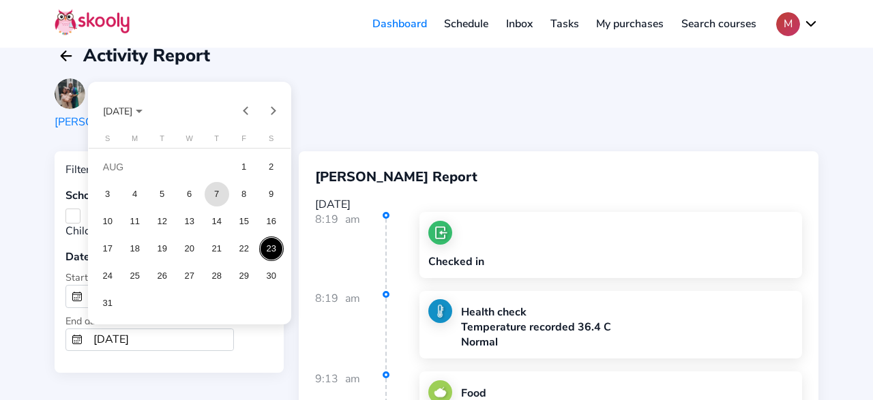
click at [216, 196] on div "7" at bounding box center [217, 194] width 25 height 25
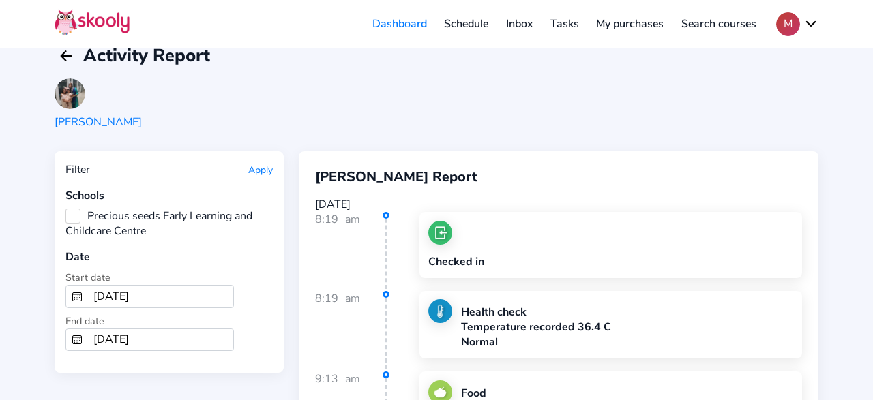
click at [112, 314] on div "End date 8/7/2025" at bounding box center [168, 333] width 207 height 38
click at [119, 329] on input "8/7/2025" at bounding box center [160, 340] width 145 height 22
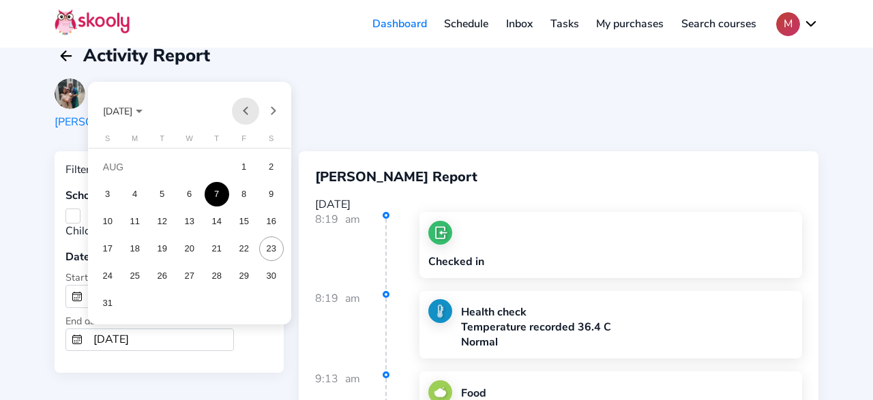
click at [241, 115] on button "Previous month" at bounding box center [245, 111] width 27 height 27
click at [220, 202] on div "8" at bounding box center [217, 194] width 25 height 25
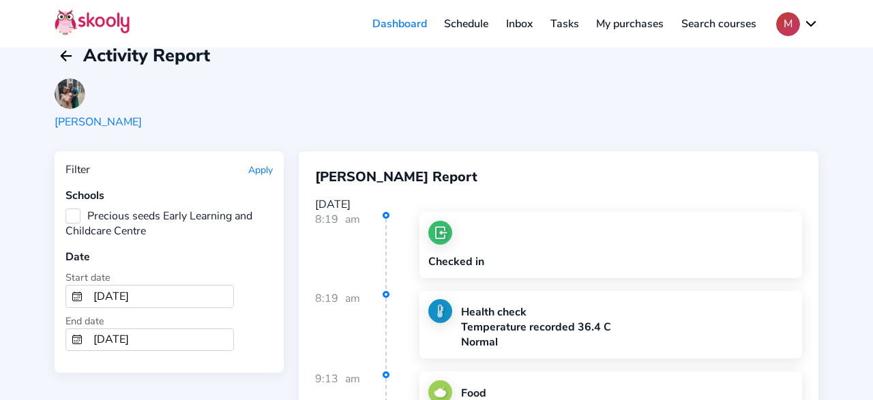
type input "5/8/2025"
click at [248, 170] on button "Apply" at bounding box center [260, 170] width 25 height 13
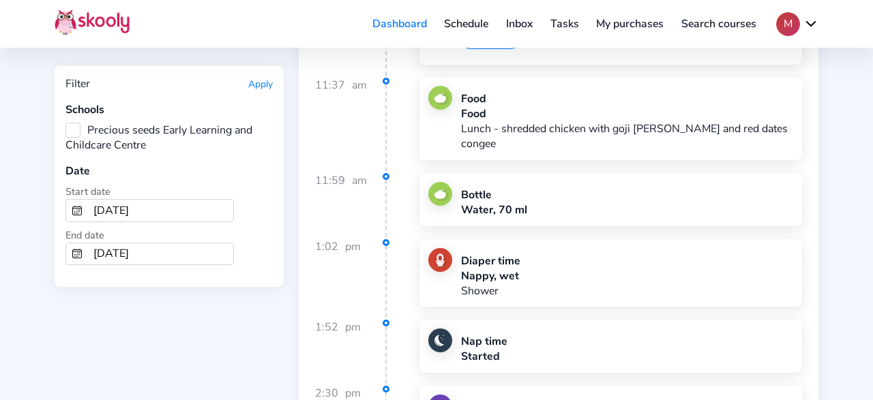
scroll to position [1724, 0]
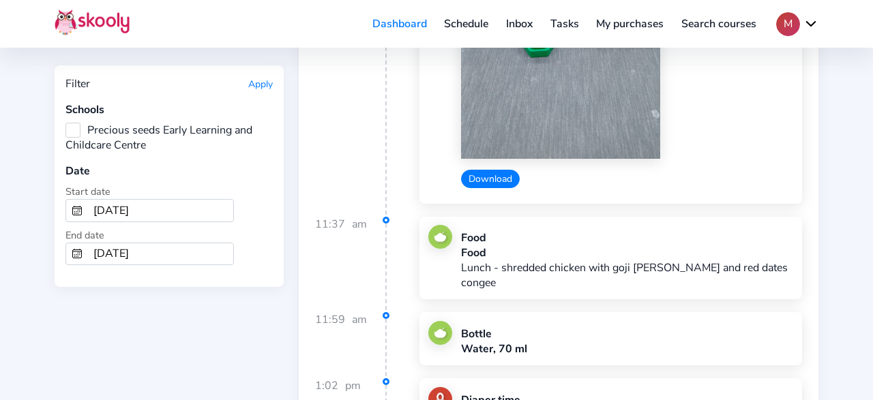
click at [478, 170] on button "Download" at bounding box center [490, 179] width 59 height 18
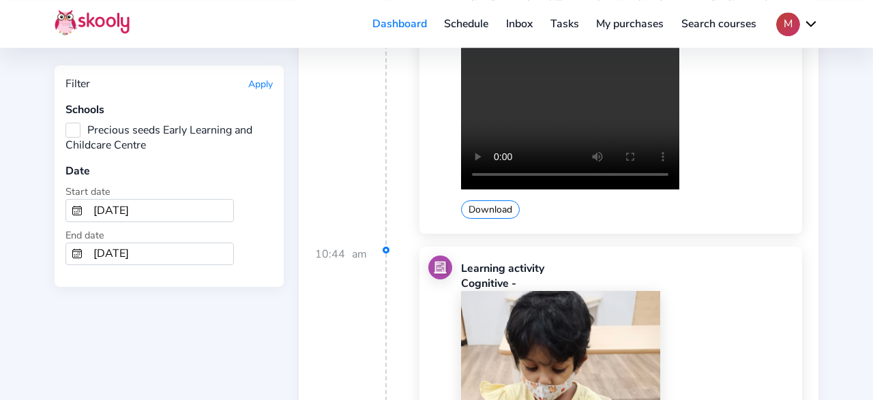
scroll to position [1227, 0]
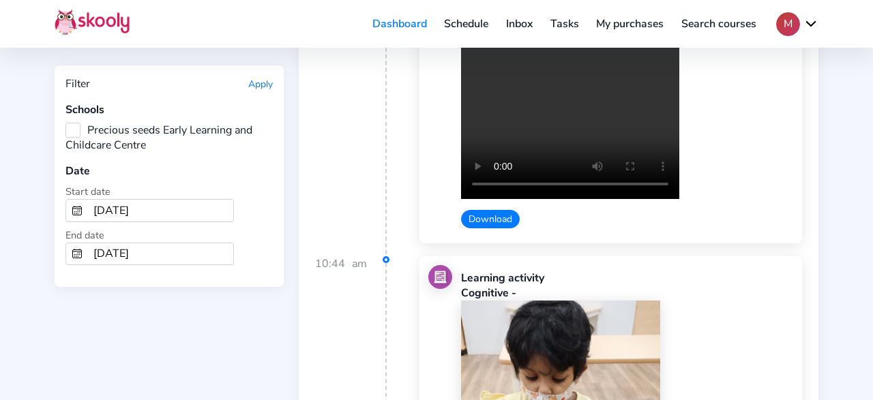
click at [480, 211] on button "Download" at bounding box center [490, 219] width 59 height 18
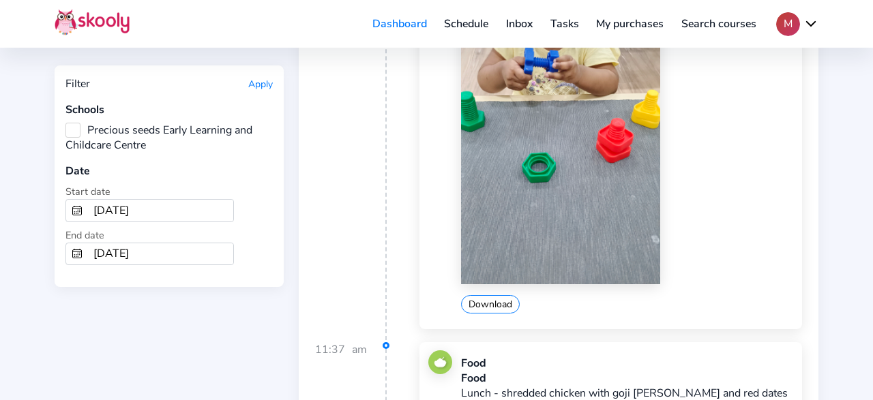
scroll to position [1724, 0]
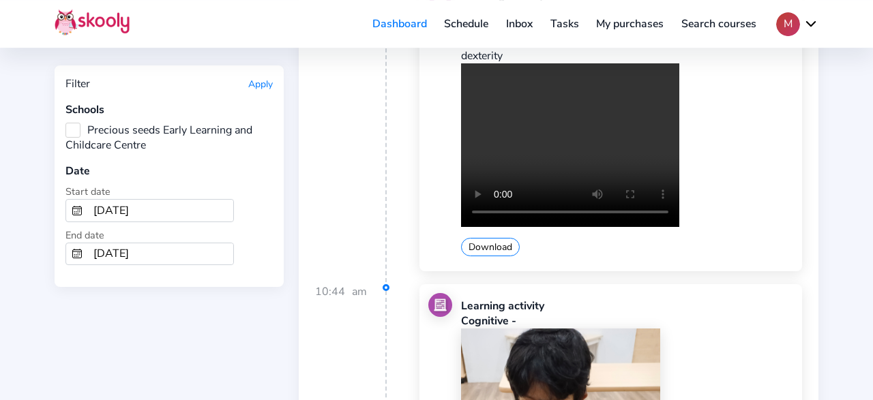
scroll to position [1086, 0]
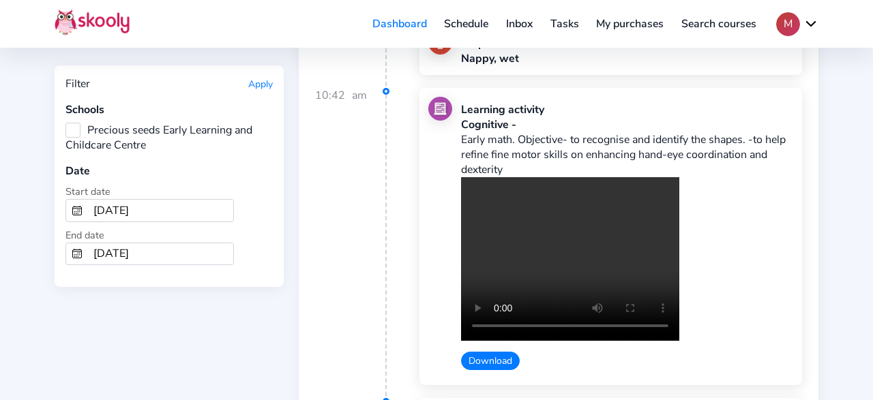
click at [479, 352] on button "Download" at bounding box center [490, 361] width 59 height 18
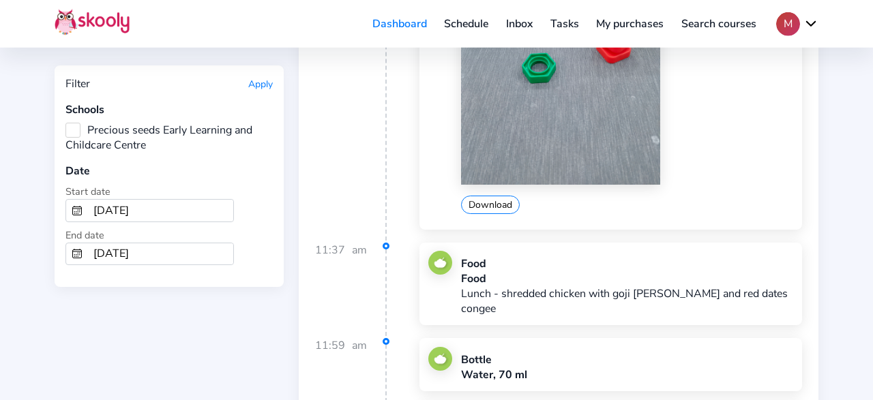
scroll to position [1627, 0]
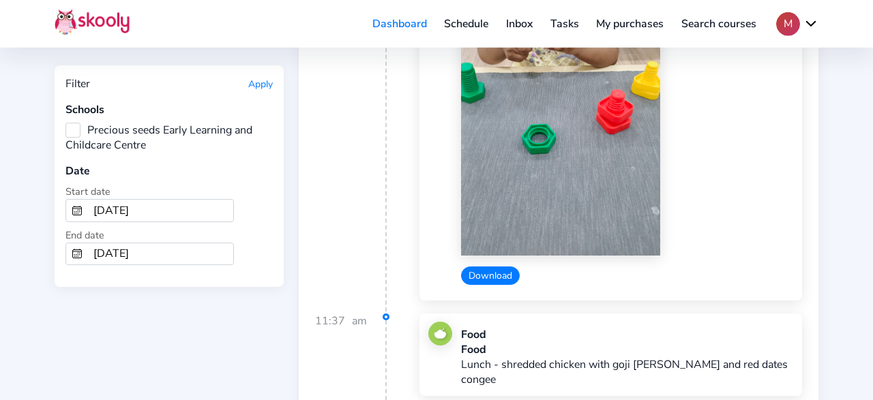
click at [473, 267] on button "Download" at bounding box center [490, 276] width 59 height 18
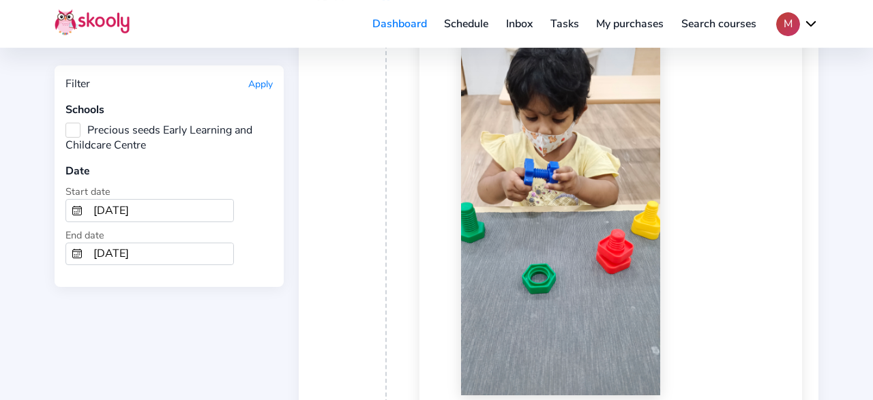
scroll to position [1485, 0]
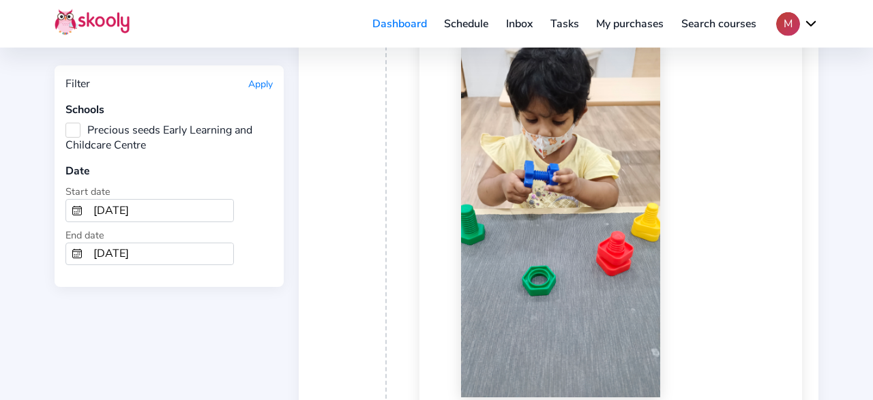
click at [711, 325] on div "Download" at bounding box center [627, 235] width 332 height 384
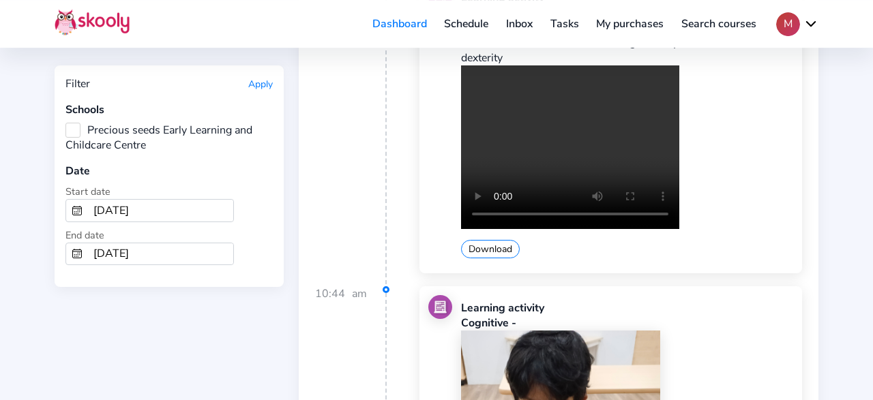
scroll to position [1202, 0]
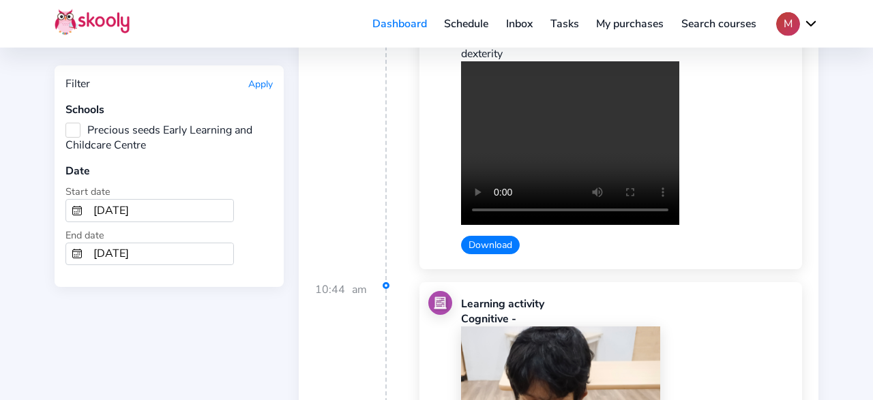
click at [498, 236] on button "Download" at bounding box center [490, 245] width 59 height 18
